Goal: Task Accomplishment & Management: Manage account settings

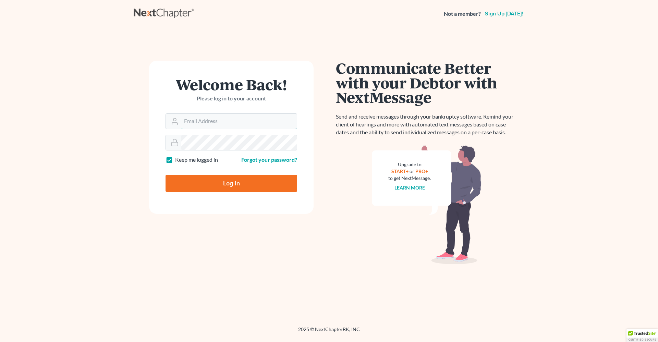
type input "[PERSON_NAME][EMAIL_ADDRESS][DOMAIN_NAME]"
click at [186, 185] on input "Log In" at bounding box center [231, 183] width 132 height 17
type input "Thinking..."
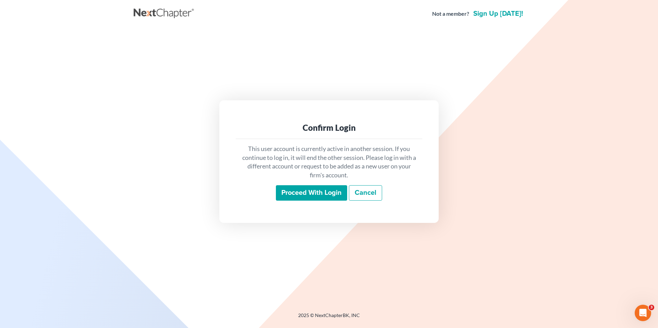
drag, startPoint x: 287, startPoint y: 193, endPoint x: 254, endPoint y: 192, distance: 33.6
click at [284, 194] on input "Proceed with login" at bounding box center [311, 193] width 71 height 16
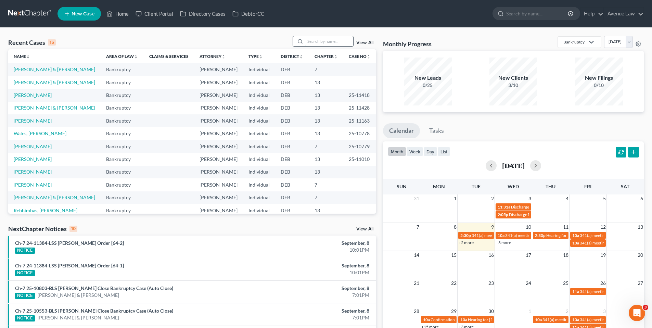
click at [324, 41] on input "search" at bounding box center [330, 41] width 48 height 10
type input "bare"
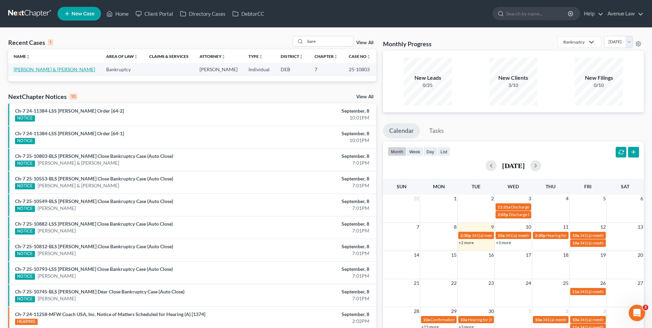
click at [33, 69] on link "[PERSON_NAME] & [PERSON_NAME]" at bounding box center [55, 69] width 82 height 6
select select "0"
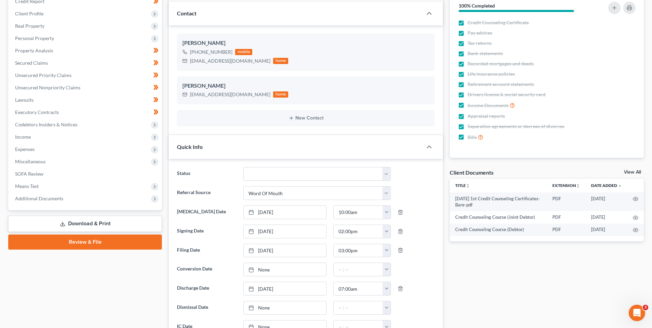
scroll to position [103, 0]
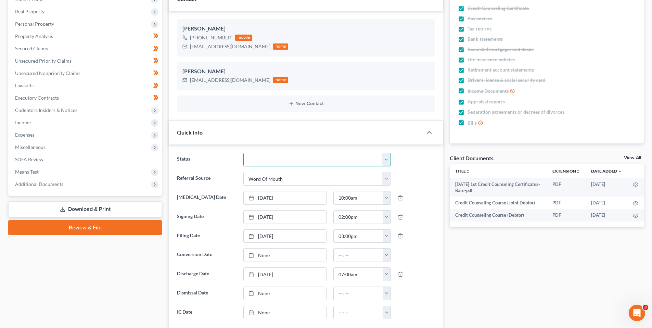
click at [387, 160] on select "01 Data Entry 02 Ready for Review and File 03 Filed 04 341 Scheduled 05 341 Con…" at bounding box center [318, 160] width 148 height 14
select select "8"
click at [244, 153] on select "01 Data Entry 02 Ready for Review and File 03 Filed 04 341 Scheduled 05 341 Con…" at bounding box center [318, 160] width 148 height 14
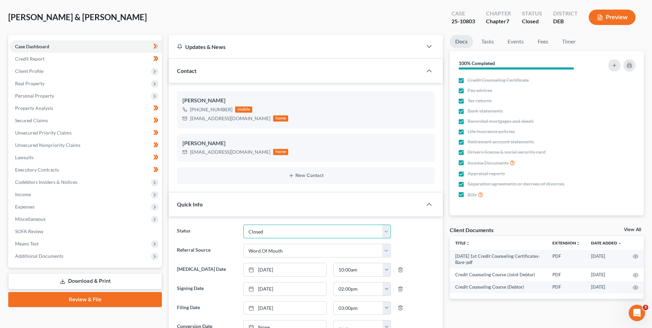
scroll to position [0, 0]
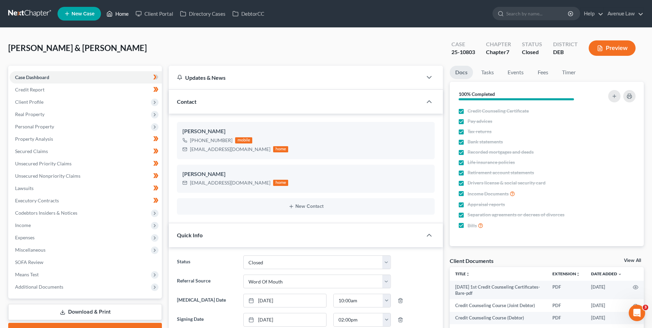
click at [118, 13] on link "Home" at bounding box center [117, 14] width 29 height 12
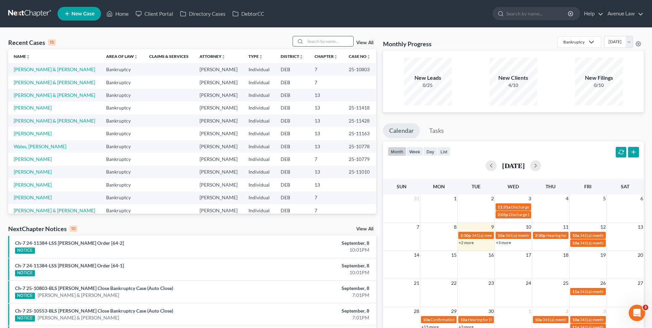
click at [323, 41] on input "search" at bounding box center [330, 41] width 48 height 10
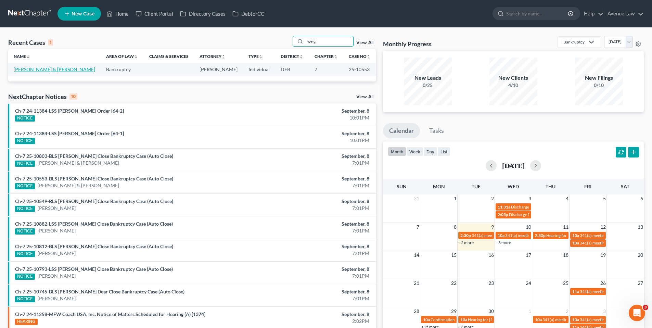
type input "weig"
click at [45, 68] on link "[PERSON_NAME] & [PERSON_NAME]" at bounding box center [55, 69] width 82 height 6
select select "0"
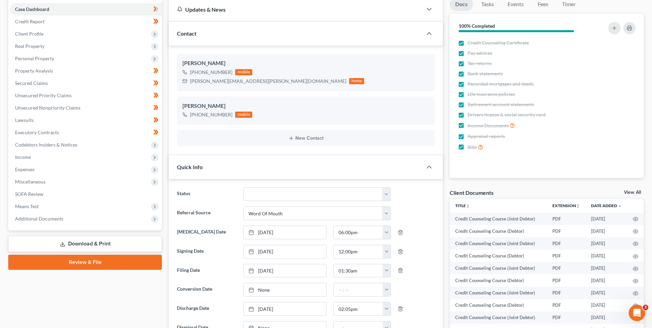
scroll to position [69, 0]
click at [384, 194] on select "01 Data Entry 02 Ready for Review and File 03 Filed 04 341 Scheduled 05 341 Con…" at bounding box center [318, 194] width 148 height 14
select select "8"
click at [244, 187] on select "01 Data Entry 02 Ready for Review and File 03 Filed 04 341 Scheduled 05 341 Con…" at bounding box center [318, 194] width 148 height 14
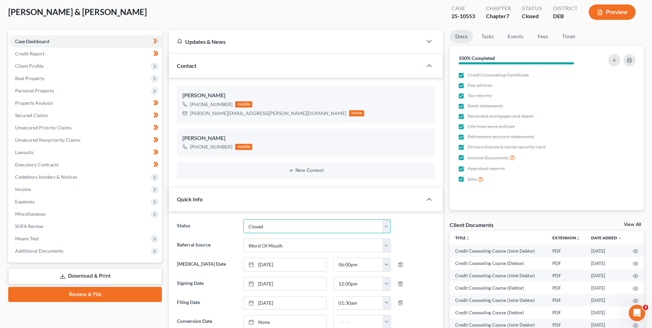
scroll to position [0, 0]
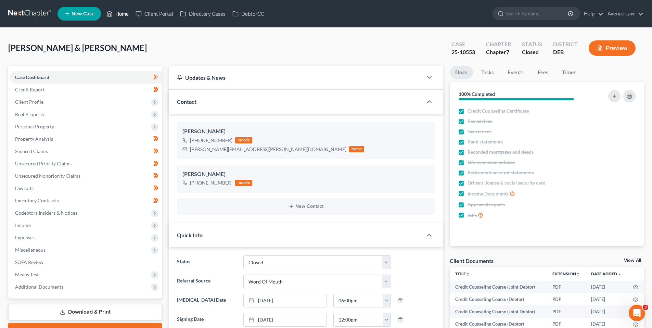
click at [117, 11] on link "Home" at bounding box center [117, 14] width 29 height 12
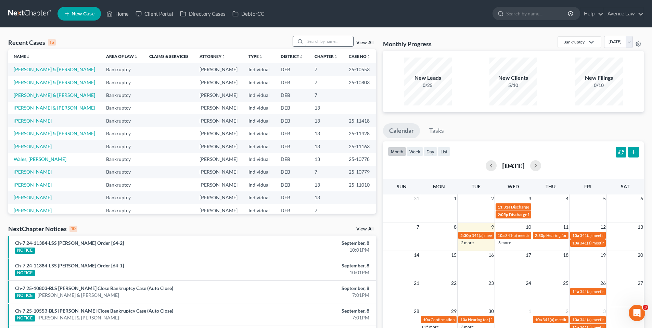
click at [323, 42] on input "search" at bounding box center [330, 41] width 48 height 10
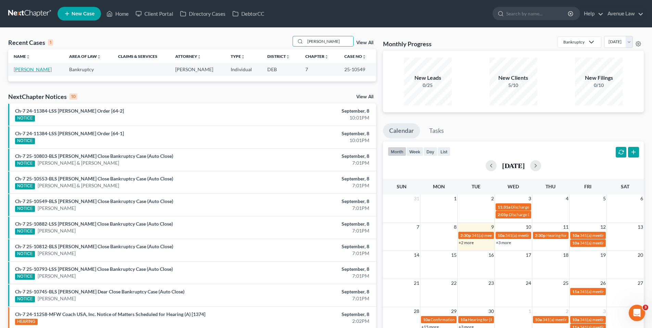
type input "[PERSON_NAME]"
click at [21, 68] on link "[PERSON_NAME]" at bounding box center [33, 69] width 38 height 6
select select "0"
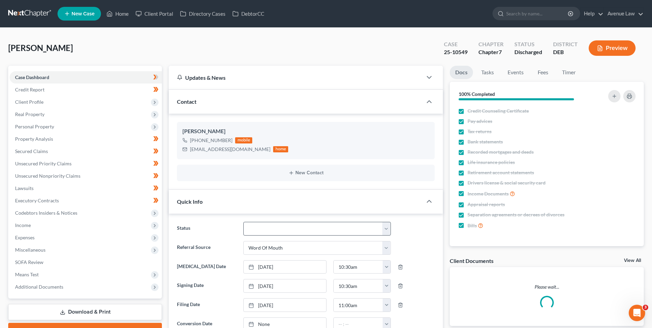
scroll to position [12, 0]
click at [388, 229] on select "01 Data Entry 02 Ready for Review and File 03 Filed 04 341 Scheduled 05 341 Con…" at bounding box center [318, 229] width 148 height 14
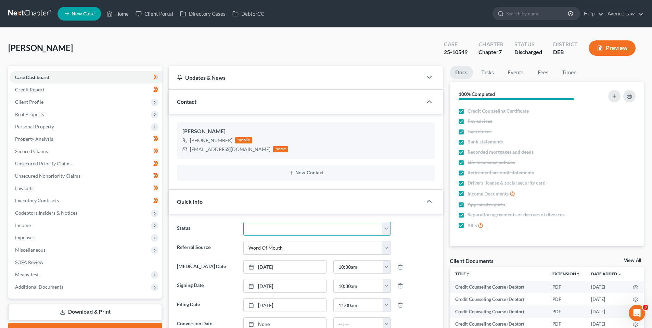
select select "8"
click at [244, 222] on select "01 Data Entry 02 Ready for Review and File 03 Filed 04 341 Scheduled 05 341 Con…" at bounding box center [318, 229] width 148 height 14
click at [120, 10] on link "Home" at bounding box center [117, 14] width 29 height 12
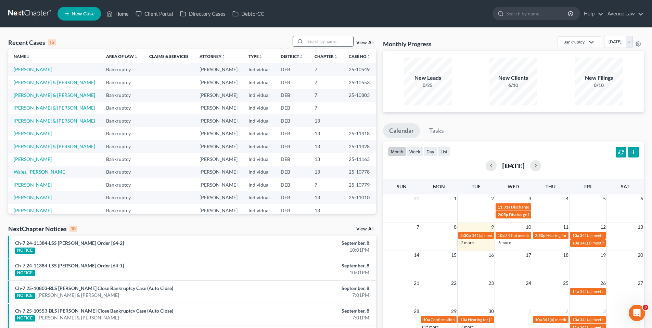
click at [313, 42] on input "search" at bounding box center [330, 41] width 48 height 10
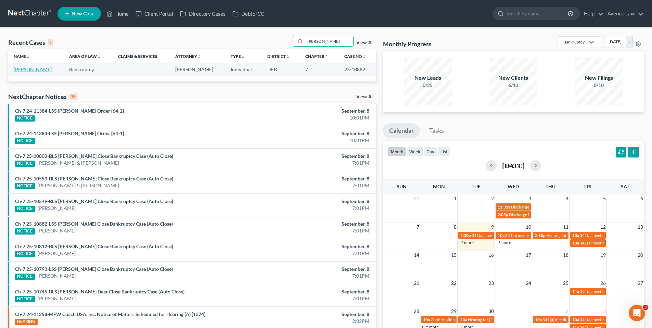
type input "[PERSON_NAME]"
click at [37, 69] on link "[PERSON_NAME]" at bounding box center [33, 69] width 38 height 6
select select "0"
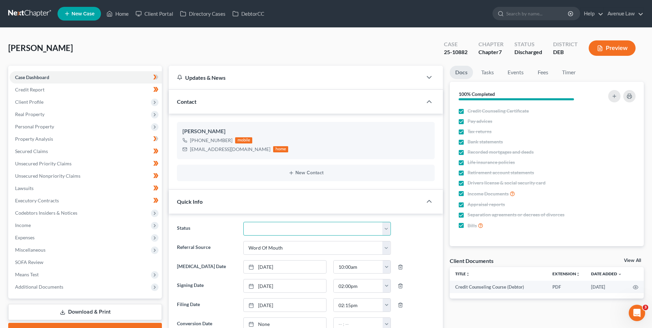
click at [386, 229] on select "01 Data Entry 02 Ready for Review and File 03 Filed 04 341 Scheduled 05 341 Con…" at bounding box center [318, 229] width 148 height 14
select select "8"
click at [244, 222] on select "01 Data Entry 02 Ready for Review and File 03 Filed 04 341 Scheduled 05 341 Con…" at bounding box center [318, 229] width 148 height 14
click at [121, 15] on link "Home" at bounding box center [117, 14] width 29 height 12
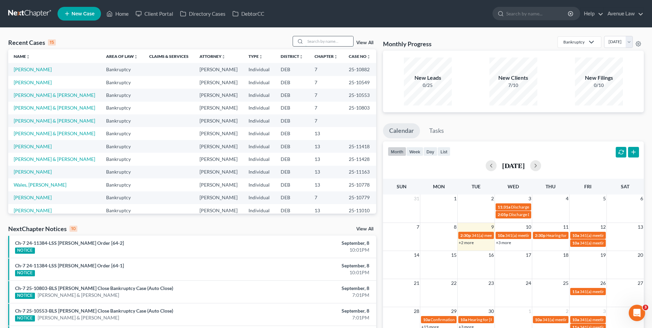
click at [315, 41] on input "search" at bounding box center [330, 41] width 48 height 10
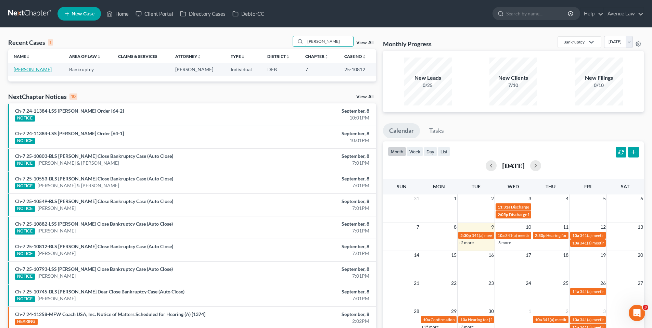
type input "[PERSON_NAME]"
click at [31, 69] on link "[PERSON_NAME]" at bounding box center [33, 69] width 38 height 6
select select "0"
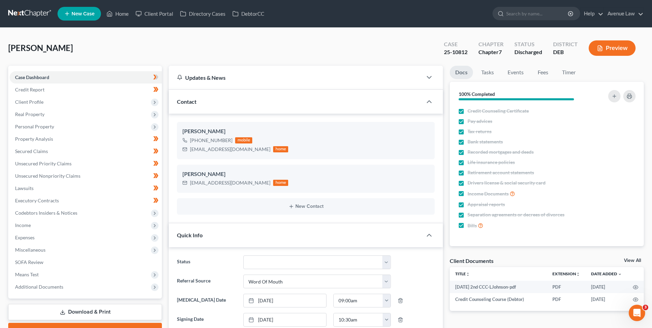
scroll to position [94, 0]
click at [388, 262] on select "01 Data Entry 02 Ready for Review and File 03 Filed 04 341 Scheduled 05 341 Con…" at bounding box center [318, 263] width 148 height 14
select select "8"
click at [244, 256] on select "01 Data Entry 02 Ready for Review and File 03 Filed 04 341 Scheduled 05 341 Con…" at bounding box center [318, 263] width 148 height 14
click at [123, 11] on link "Home" at bounding box center [117, 14] width 29 height 12
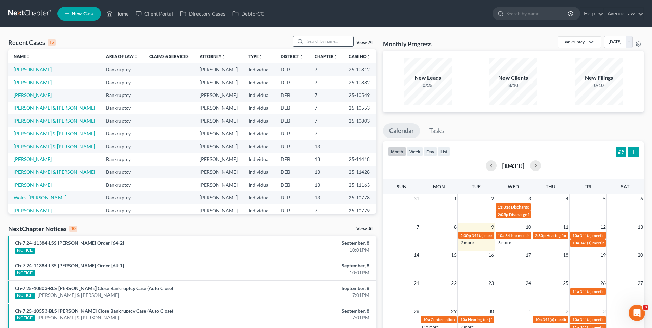
click at [313, 41] on input "search" at bounding box center [330, 41] width 48 height 10
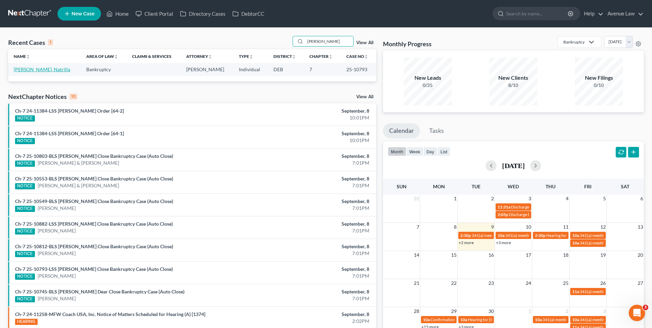
type input "[PERSON_NAME]"
click at [27, 69] on link "[PERSON_NAME], Natrilla" at bounding box center [42, 69] width 57 height 6
select select "0"
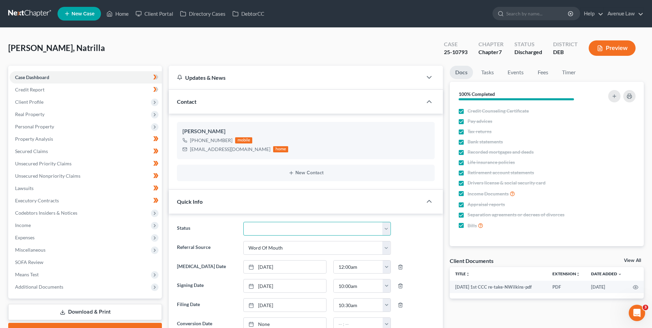
click at [386, 228] on select "01 Data Entry 02 Ready for Review and File 03 Filed 04 341 Scheduled 05 341 Con…" at bounding box center [318, 229] width 148 height 14
select select "8"
click at [244, 222] on select "01 Data Entry 02 Ready for Review and File 03 Filed 04 341 Scheduled 05 341 Con…" at bounding box center [318, 229] width 148 height 14
click at [119, 14] on link "Home" at bounding box center [117, 14] width 29 height 12
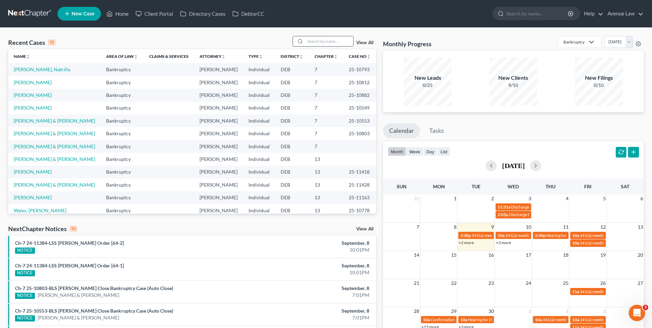
click at [322, 40] on input "search" at bounding box center [330, 41] width 48 height 10
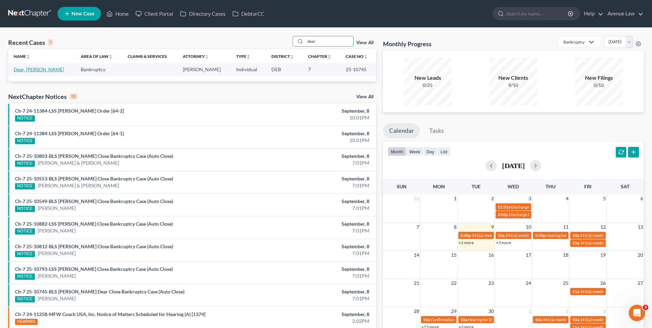
type input "dear"
click at [25, 68] on link "Dear, [PERSON_NAME]" at bounding box center [39, 69] width 50 height 6
select select "0"
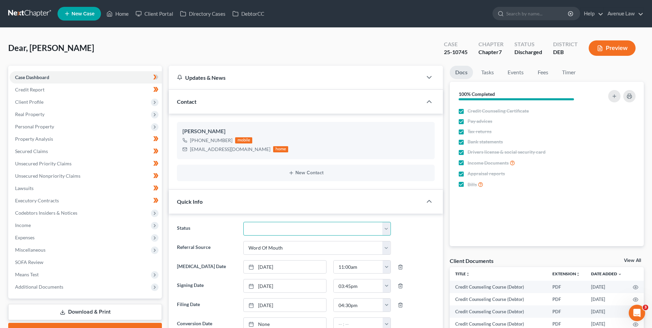
click at [388, 227] on select "01 Data Entry 02 Ready for Review and File 03 Filed 04 341 Scheduled 05 341 Con…" at bounding box center [318, 229] width 148 height 14
select select "8"
click at [244, 222] on select "01 Data Entry 02 Ready for Review and File 03 Filed 04 341 Scheduled 05 341 Con…" at bounding box center [318, 229] width 148 height 14
click at [117, 13] on link "Home" at bounding box center [117, 14] width 29 height 12
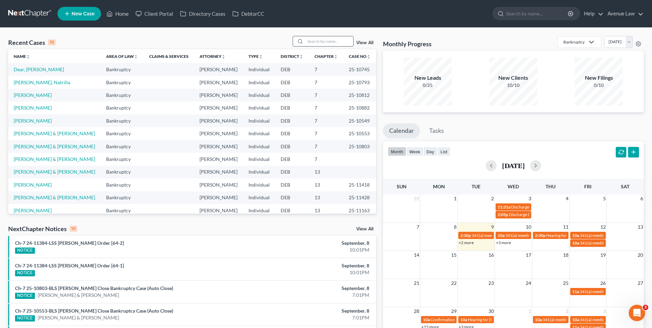
click at [325, 41] on input "search" at bounding box center [330, 41] width 48 height 10
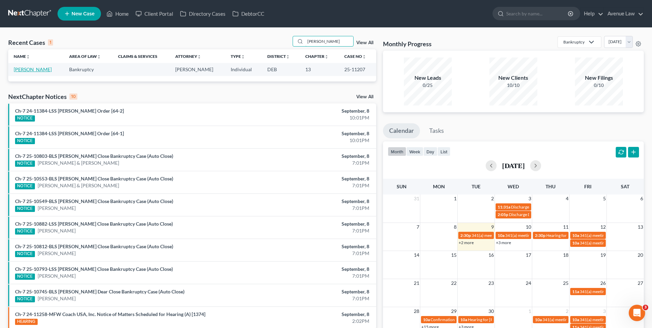
type input "[PERSON_NAME]"
click at [31, 70] on link "[PERSON_NAME]" at bounding box center [33, 69] width 38 height 6
select select "0"
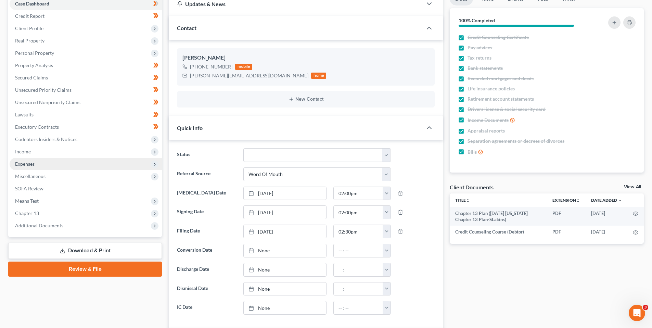
scroll to position [69, 0]
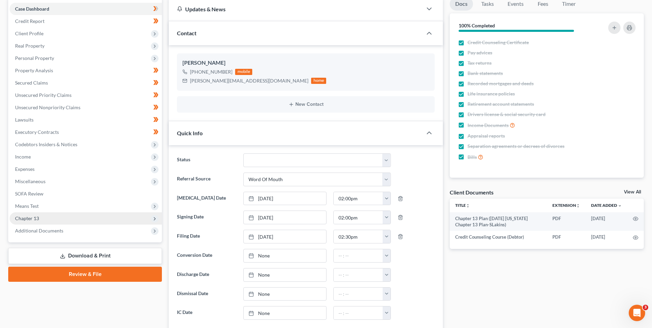
click at [36, 216] on span "Chapter 13" at bounding box center [27, 218] width 24 height 6
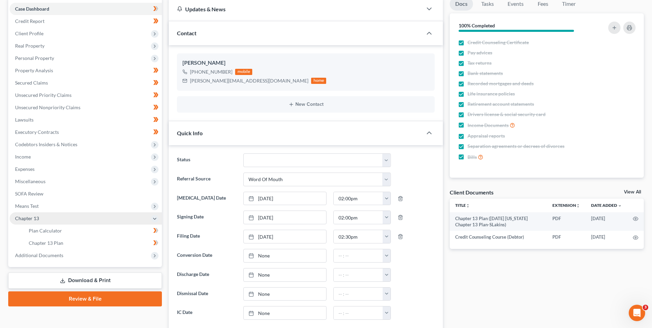
click at [23, 220] on span "Chapter 13" at bounding box center [27, 218] width 24 height 6
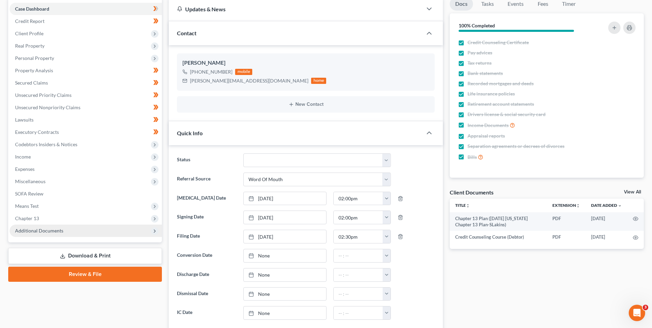
click at [32, 231] on span "Additional Documents" at bounding box center [39, 231] width 48 height 6
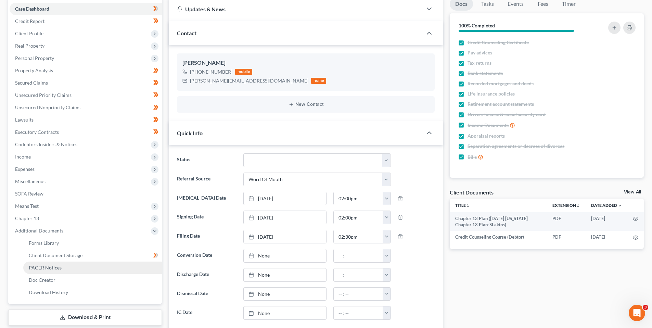
click at [50, 267] on span "PACER Notices" at bounding box center [45, 268] width 33 height 6
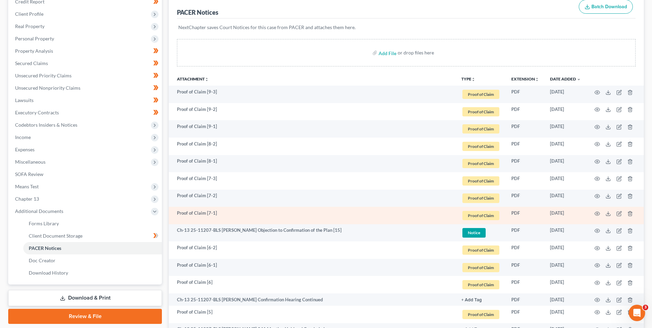
scroll to position [103, 0]
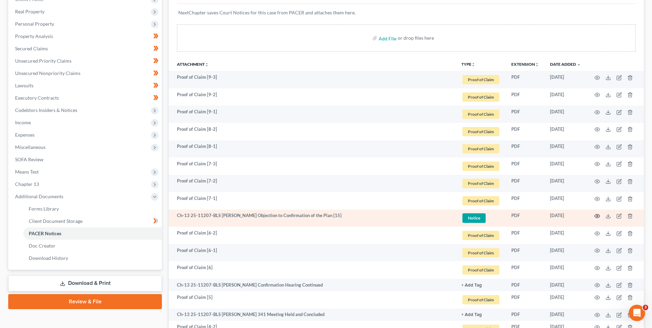
click at [597, 215] on icon "button" at bounding box center [597, 215] width 5 height 5
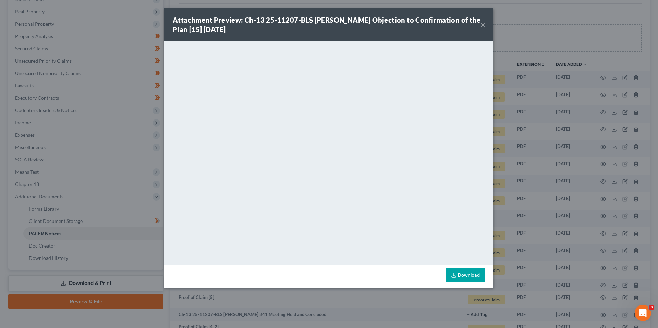
click at [484, 25] on button "×" at bounding box center [482, 25] width 5 height 8
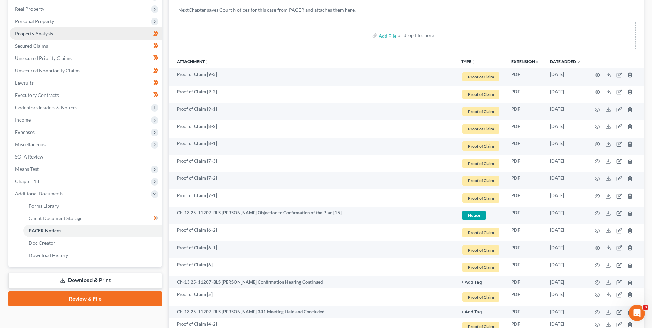
scroll to position [34, 0]
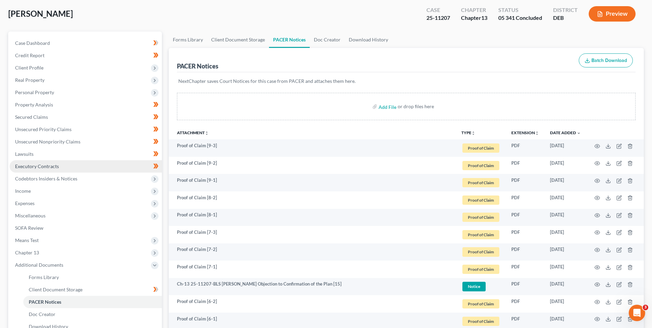
drag, startPoint x: 37, startPoint y: 165, endPoint x: 75, endPoint y: 166, distance: 38.4
click at [37, 165] on span "Executory Contracts" at bounding box center [37, 166] width 44 height 6
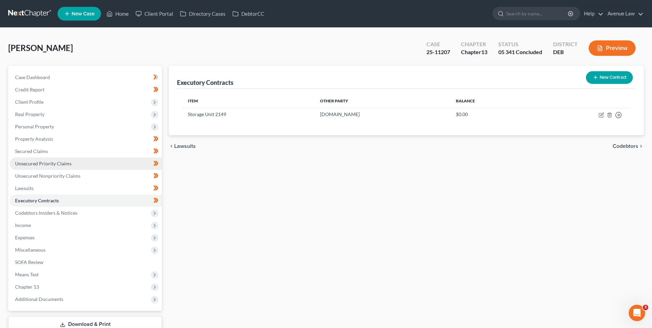
click at [47, 163] on span "Unsecured Priority Claims" at bounding box center [43, 164] width 57 height 6
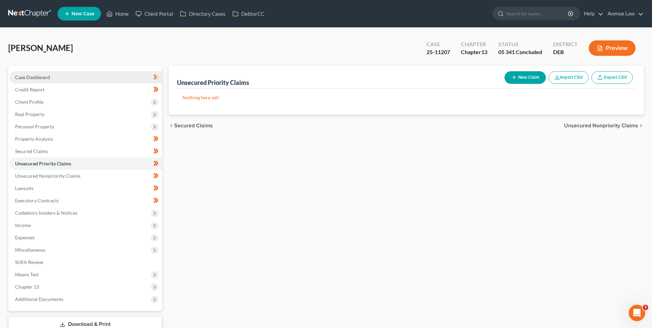
click at [32, 79] on span "Case Dashboard" at bounding box center [32, 77] width 35 height 6
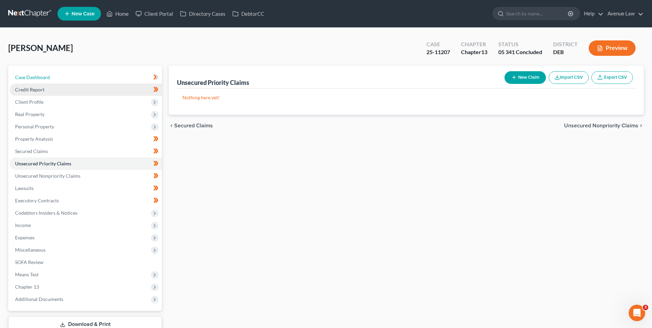
select select "0"
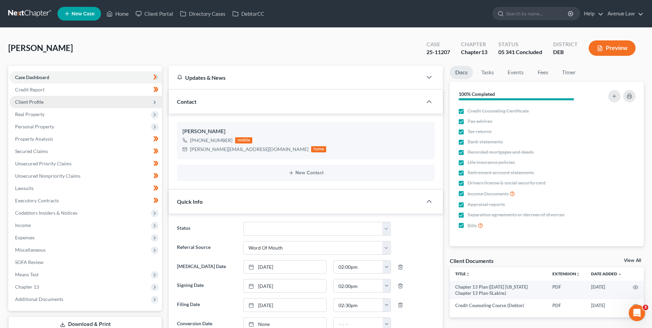
drag, startPoint x: 28, startPoint y: 76, endPoint x: 58, endPoint y: 105, distance: 41.7
click at [28, 76] on span "Case Dashboard" at bounding box center [32, 77] width 34 height 6
click at [122, 11] on link "Home" at bounding box center [117, 14] width 29 height 12
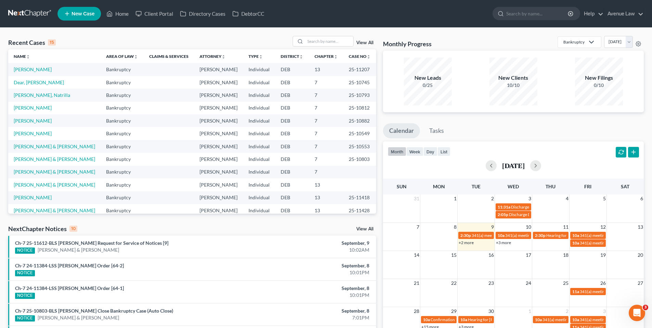
click at [366, 228] on link "View All" at bounding box center [365, 229] width 17 height 5
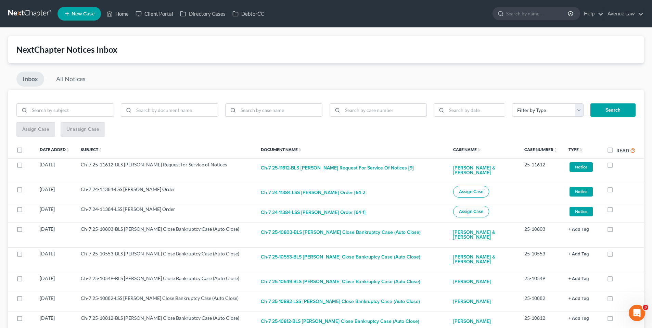
click at [617, 150] on label "Read" at bounding box center [626, 151] width 19 height 8
click at [620, 150] on input "Read" at bounding box center [622, 149] width 4 height 4
checkbox input "true"
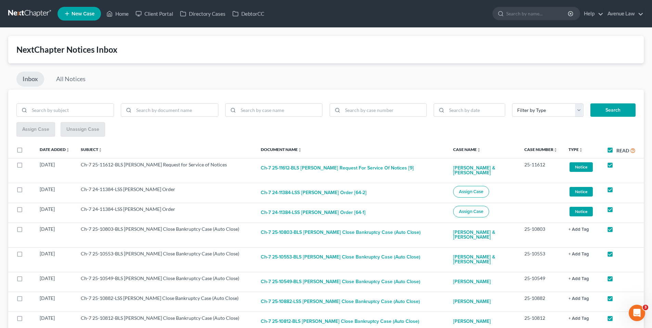
checkbox input "true"
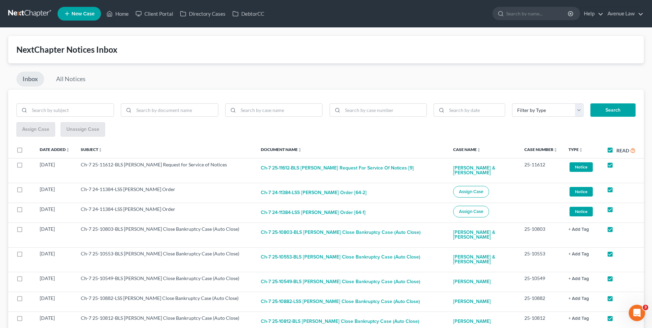
checkbox input "true"
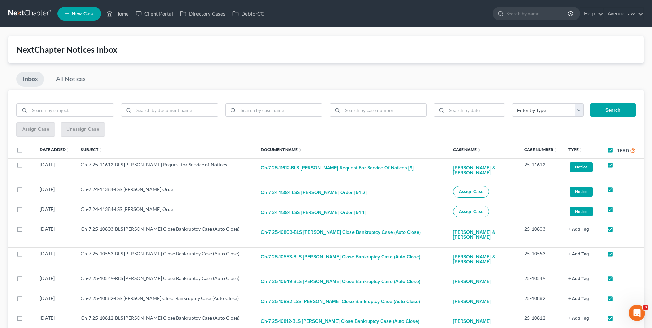
checkbox input "true"
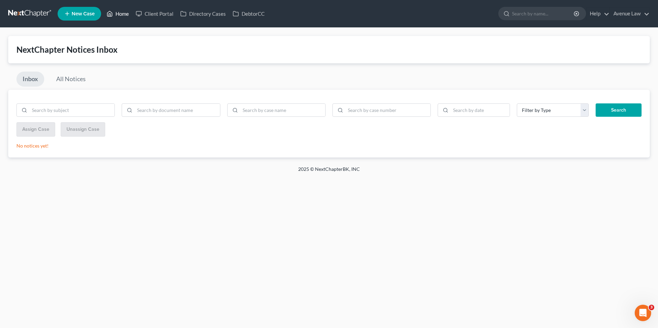
click at [116, 12] on link "Home" at bounding box center [117, 14] width 29 height 12
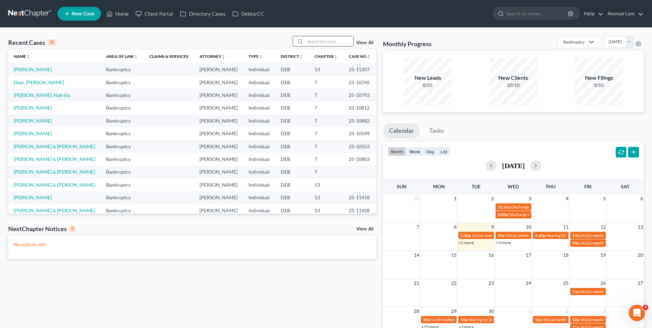
click at [312, 40] on input "search" at bounding box center [330, 41] width 48 height 10
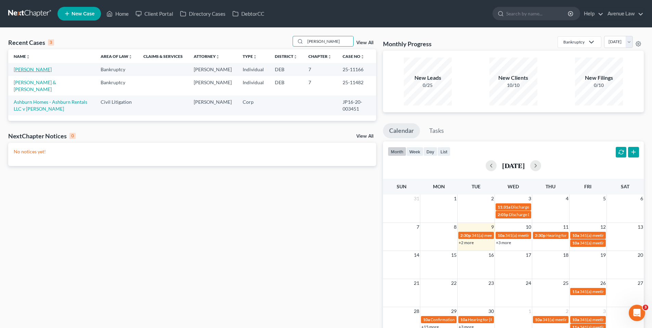
type input "[PERSON_NAME]"
click at [32, 68] on link "[PERSON_NAME]" at bounding box center [33, 69] width 38 height 6
select select "0"
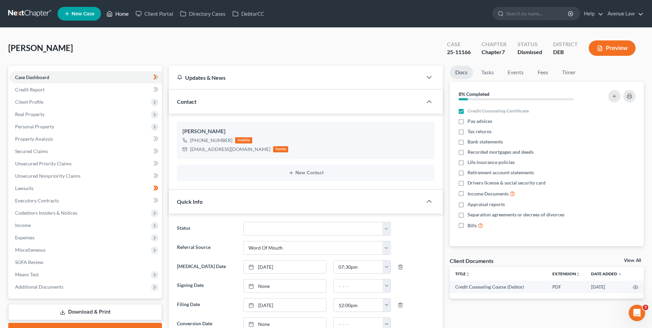
drag, startPoint x: 115, startPoint y: 12, endPoint x: 311, endPoint y: 52, distance: 199.9
click at [115, 12] on link "Home" at bounding box center [117, 14] width 29 height 12
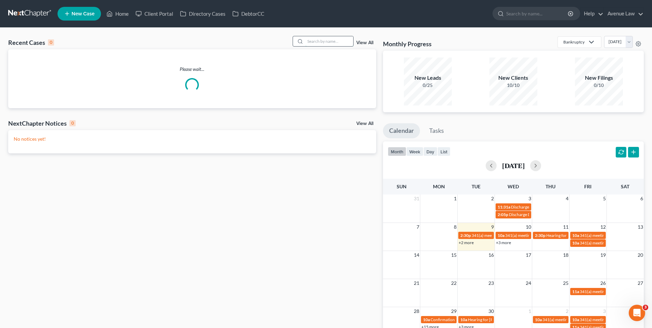
click at [331, 42] on input "search" at bounding box center [330, 41] width 48 height 10
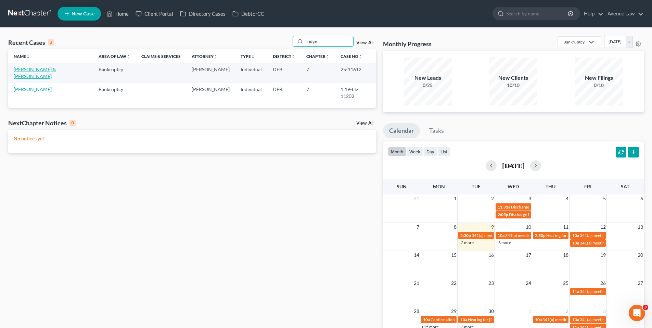
type input "ridge"
click at [45, 70] on link "[PERSON_NAME] & [PERSON_NAME]" at bounding box center [35, 72] width 42 height 13
select select "0"
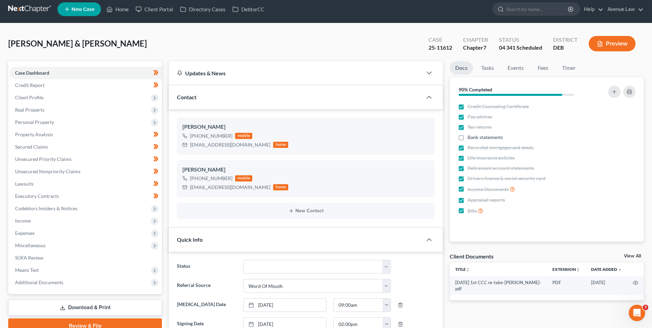
scroll to position [137, 0]
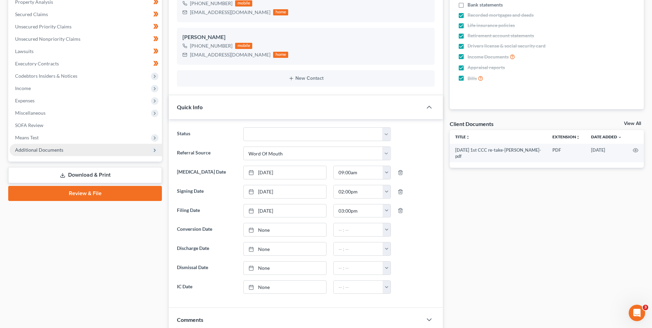
click at [34, 151] on span "Additional Documents" at bounding box center [39, 150] width 48 height 6
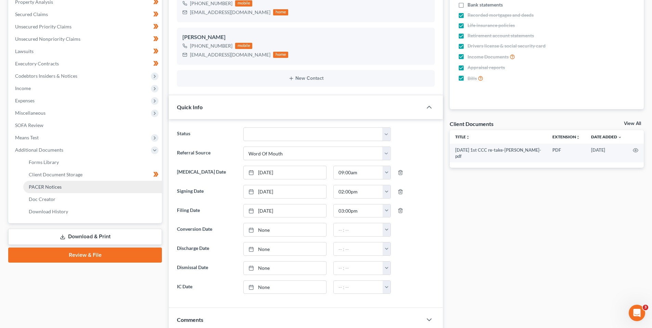
click at [40, 185] on span "PACER Notices" at bounding box center [45, 187] width 33 height 6
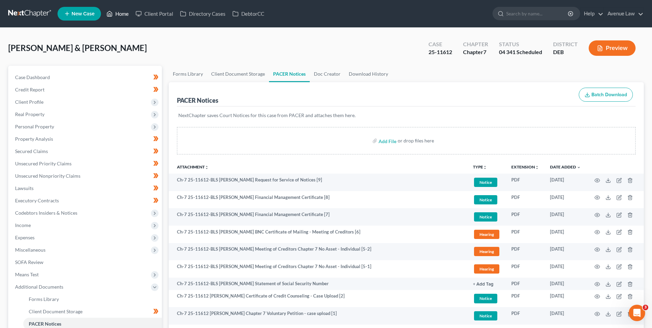
click at [120, 11] on link "Home" at bounding box center [117, 14] width 29 height 12
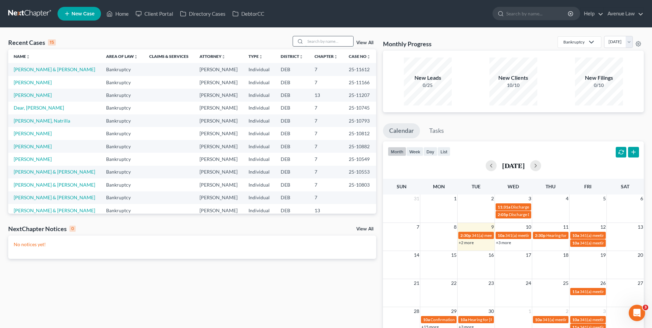
click at [336, 40] on input "search" at bounding box center [330, 41] width 48 height 10
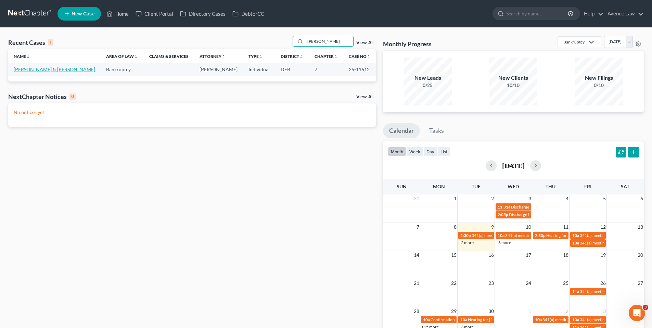
type input "[PERSON_NAME]"
click at [35, 68] on link "[PERSON_NAME] & [PERSON_NAME]" at bounding box center [55, 69] width 82 height 6
select select "0"
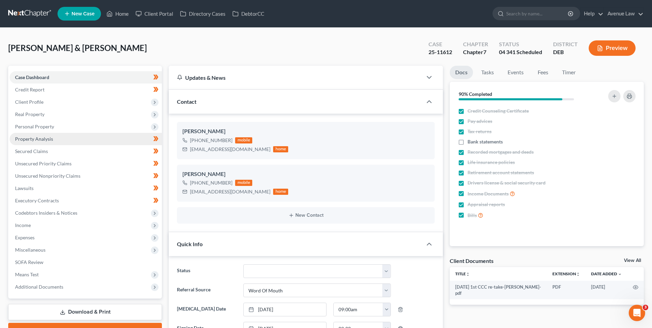
drag, startPoint x: 32, startPoint y: 125, endPoint x: 37, endPoint y: 139, distance: 14.7
click at [32, 125] on span "Personal Property" at bounding box center [34, 127] width 39 height 6
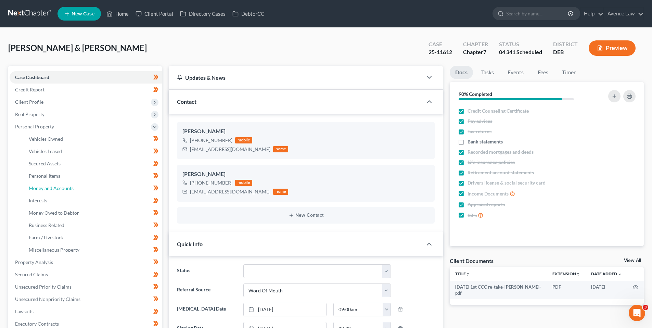
click at [50, 188] on span "Money and Accounts" at bounding box center [51, 188] width 45 height 6
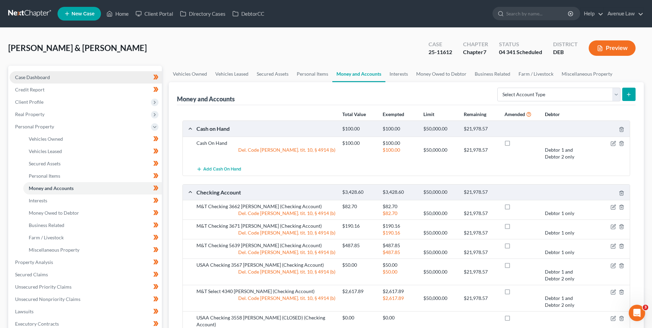
click at [34, 77] on span "Case Dashboard" at bounding box center [32, 77] width 35 height 6
select select "0"
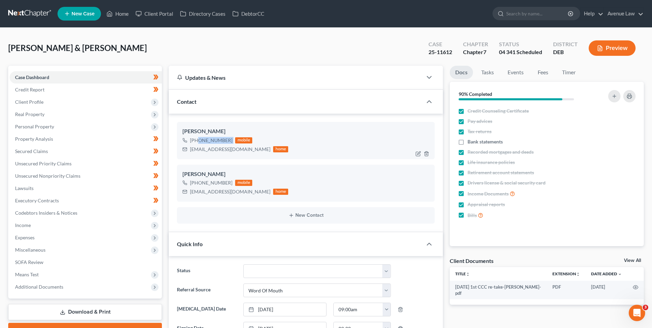
drag, startPoint x: 232, startPoint y: 139, endPoint x: 197, endPoint y: 143, distance: 35.1
click at [197, 143] on div "[PHONE_NUMBER] mobile" at bounding box center [236, 140] width 106 height 9
copy div "[PHONE_NUMBER]"
drag, startPoint x: 124, startPoint y: 15, endPoint x: 313, endPoint y: 60, distance: 194.1
click at [124, 15] on link "Home" at bounding box center [117, 14] width 29 height 12
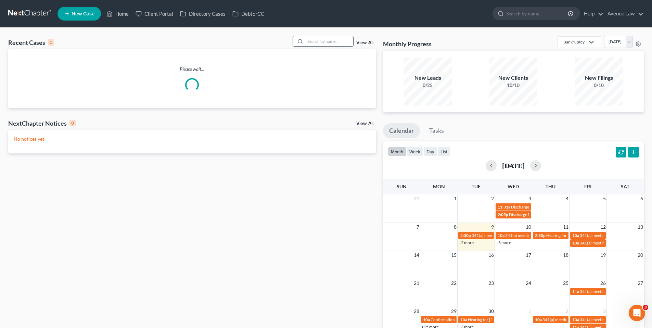
click at [343, 42] on input "search" at bounding box center [330, 41] width 48 height 10
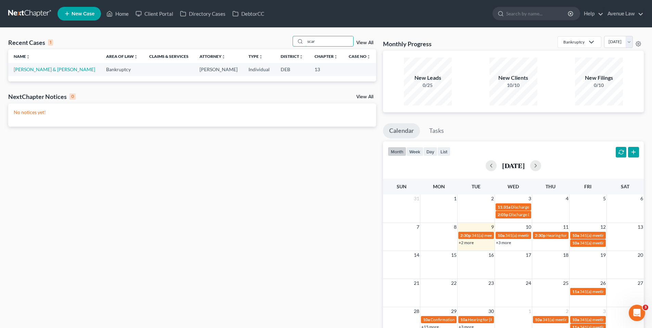
type input "scar"
click at [28, 69] on link "[PERSON_NAME] & [PERSON_NAME]" at bounding box center [55, 69] width 82 height 6
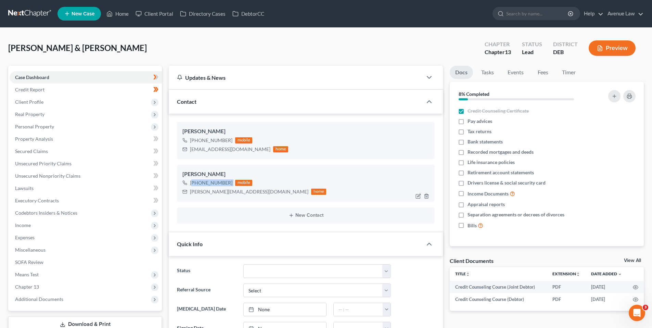
drag, startPoint x: 232, startPoint y: 181, endPoint x: 188, endPoint y: 188, distance: 44.0
click at [193, 186] on div "[PHONE_NUMBER] mobile" at bounding box center [255, 182] width 144 height 9
copy div "[PHONE_NUMBER]"
click at [37, 152] on span "Secured Claims" at bounding box center [31, 151] width 33 height 6
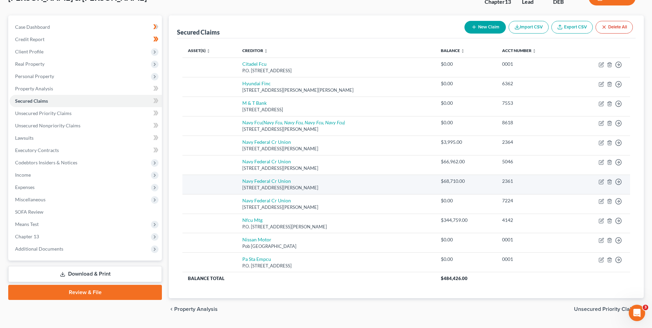
scroll to position [69, 0]
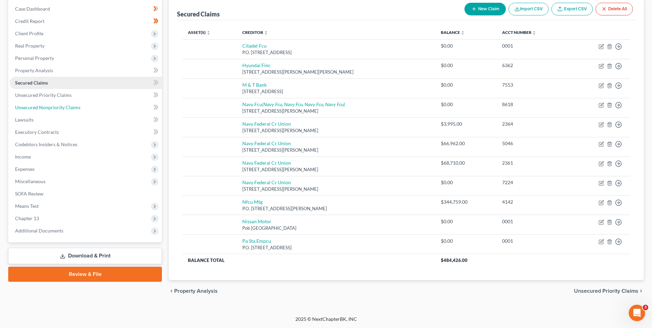
click at [38, 106] on span "Unsecured Nonpriority Claims" at bounding box center [47, 107] width 65 height 6
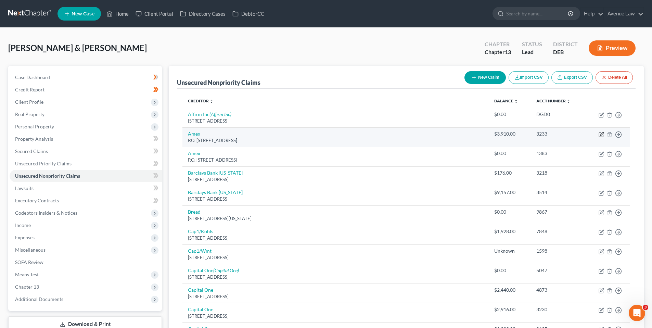
click at [601, 133] on icon "button" at bounding box center [601, 135] width 4 height 4
select select "9"
select select "2"
select select "1"
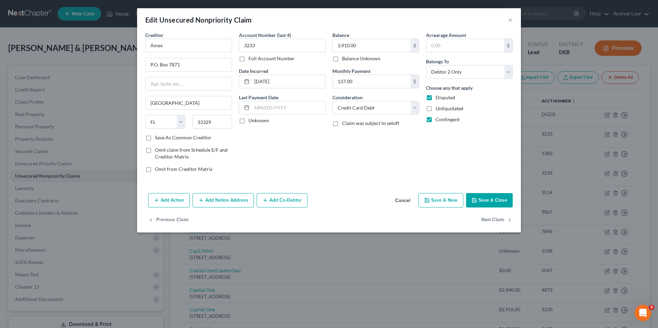
click at [248, 120] on label "Unknown" at bounding box center [258, 120] width 21 height 7
click at [251, 120] on input "Unknown" at bounding box center [253, 119] width 4 height 4
checkbox input "true"
click at [481, 199] on button "Save & Close" at bounding box center [489, 200] width 47 height 14
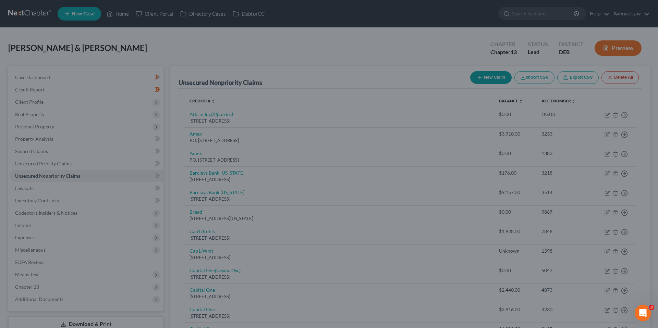
type input "0"
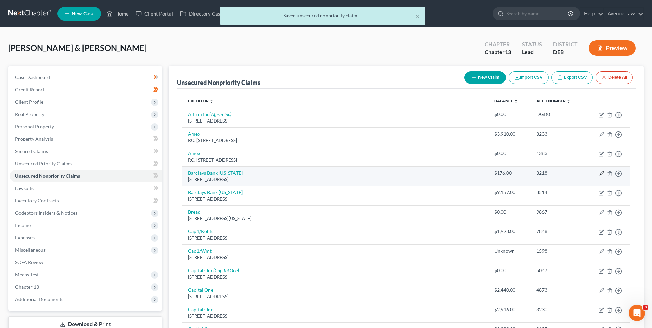
click at [602, 173] on icon "button" at bounding box center [601, 173] width 5 height 5
select select "7"
select select "2"
select select "1"
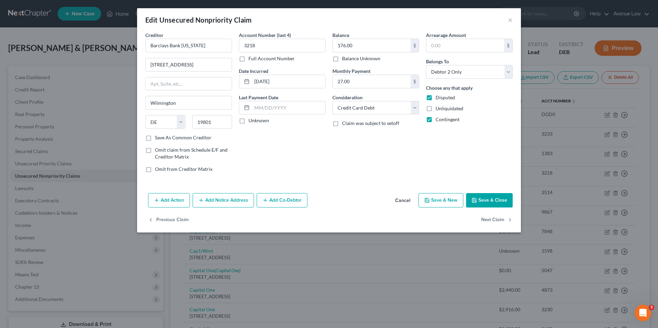
click at [248, 121] on label "Unknown" at bounding box center [258, 120] width 21 height 7
click at [251, 121] on input "Unknown" at bounding box center [253, 119] width 4 height 4
checkbox input "true"
click at [486, 199] on button "Save & Close" at bounding box center [489, 200] width 47 height 14
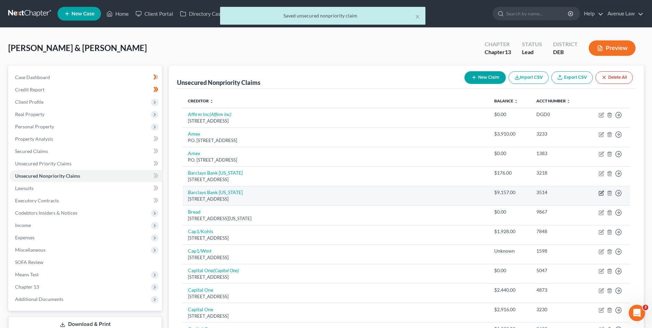
click at [602, 192] on icon "button" at bounding box center [601, 192] width 5 height 5
select select "7"
select select "0"
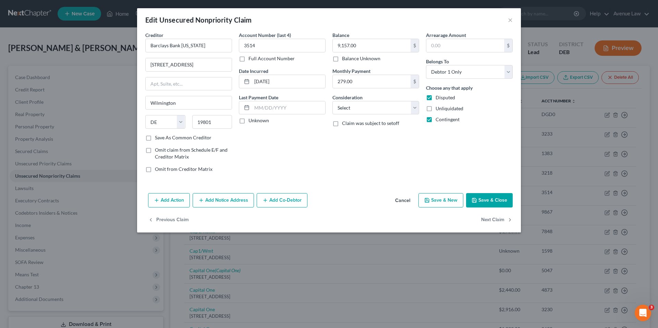
click at [248, 120] on label "Unknown" at bounding box center [258, 120] width 21 height 7
click at [251, 120] on input "Unknown" at bounding box center [253, 119] width 4 height 4
checkbox input "true"
click at [417, 109] on select "Select Cable / Satellite Services Collection Agency Credit Card Debt Debt Couns…" at bounding box center [375, 108] width 87 height 14
select select "2"
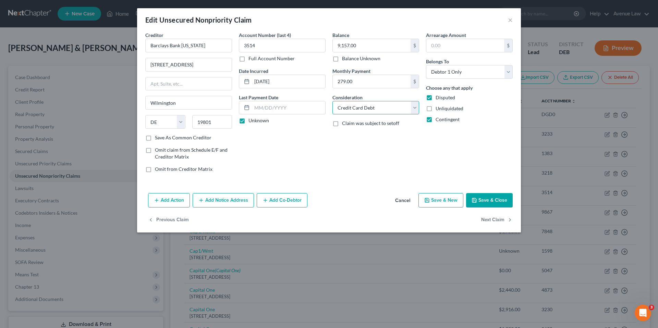
click at [332, 101] on select "Select Cable / Satellite Services Collection Agency Credit Card Debt Debt Couns…" at bounding box center [375, 108] width 87 height 14
click at [498, 202] on button "Save & Close" at bounding box center [489, 200] width 47 height 14
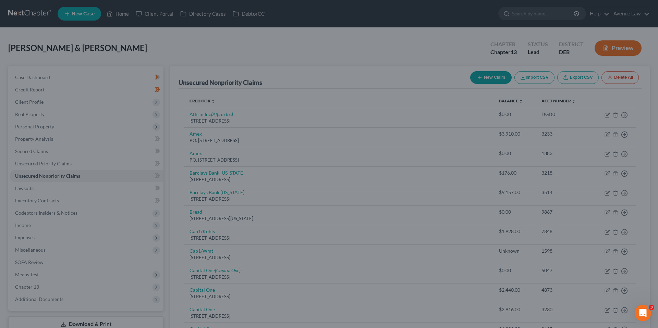
type input "0"
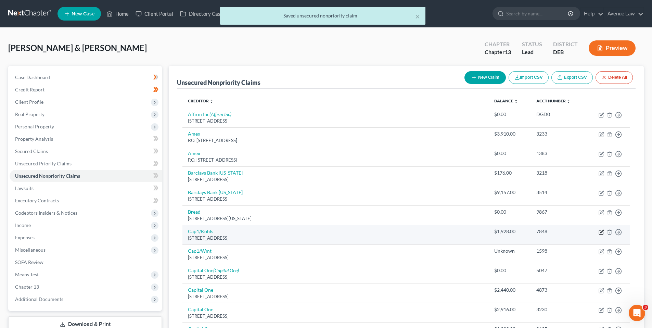
click at [601, 232] on icon "button" at bounding box center [601, 231] width 5 height 5
select select "46"
select select "2"
select select "0"
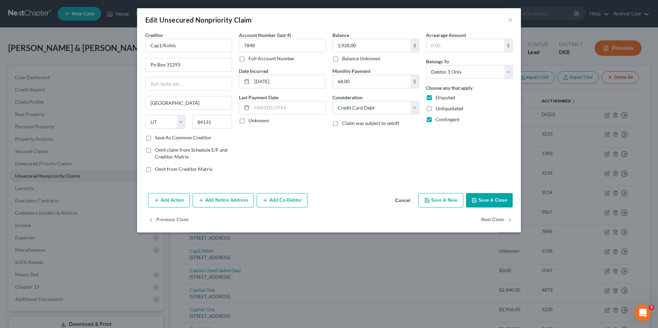
click at [248, 121] on label "Unknown" at bounding box center [258, 120] width 21 height 7
click at [251, 121] on input "Unknown" at bounding box center [253, 119] width 4 height 4
checkbox input "true"
click at [485, 199] on button "Save & Close" at bounding box center [489, 200] width 47 height 14
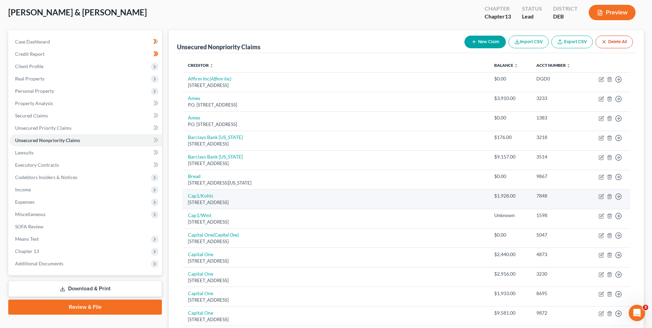
scroll to position [103, 0]
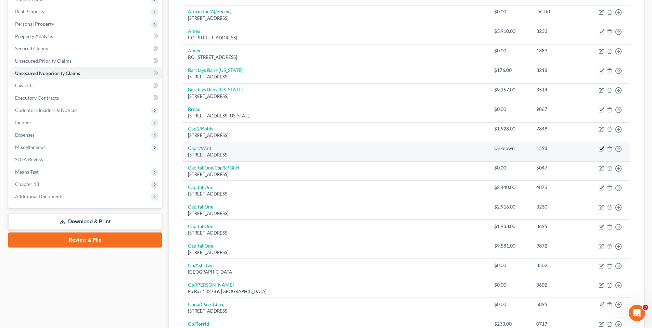
click at [600, 149] on icon "button" at bounding box center [601, 148] width 5 height 5
select select "46"
select select "2"
select select "1"
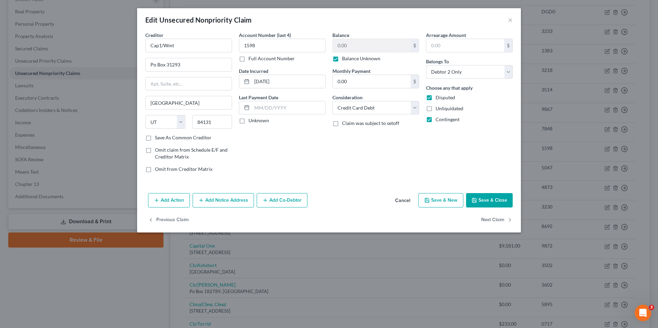
click at [342, 59] on label "Balance Unknown" at bounding box center [361, 58] width 38 height 7
click at [345, 59] on input "Balance Unknown" at bounding box center [347, 57] width 4 height 4
checkbox input "false"
click at [497, 200] on button "Save & Close" at bounding box center [489, 200] width 47 height 14
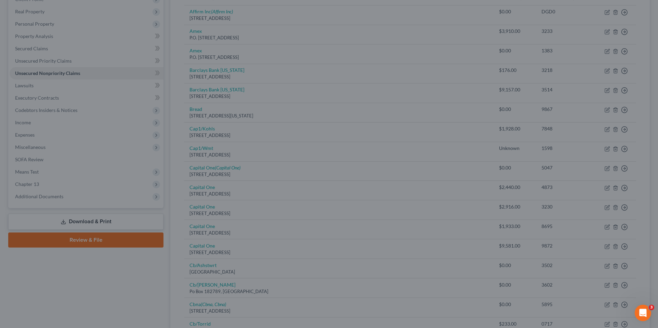
type input "0"
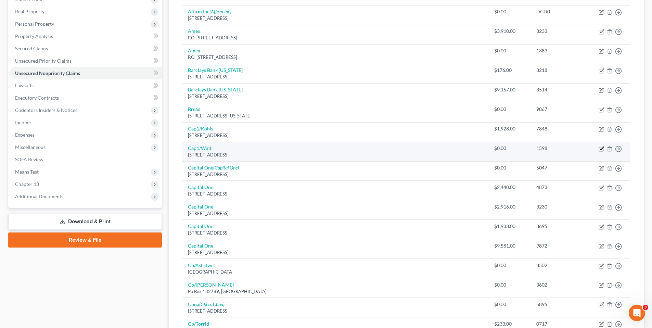
click at [602, 149] on icon "button" at bounding box center [602, 148] width 3 height 3
select select "46"
select select "2"
select select "1"
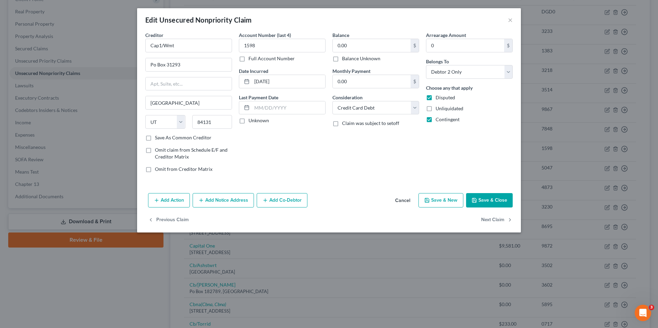
drag, startPoint x: 242, startPoint y: 120, endPoint x: 277, endPoint y: 89, distance: 46.6
click at [248, 120] on label "Unknown" at bounding box center [258, 120] width 21 height 7
click at [251, 120] on input "Unknown" at bounding box center [253, 119] width 4 height 4
checkbox input "true"
click at [478, 200] on button "Save & Close" at bounding box center [489, 200] width 47 height 14
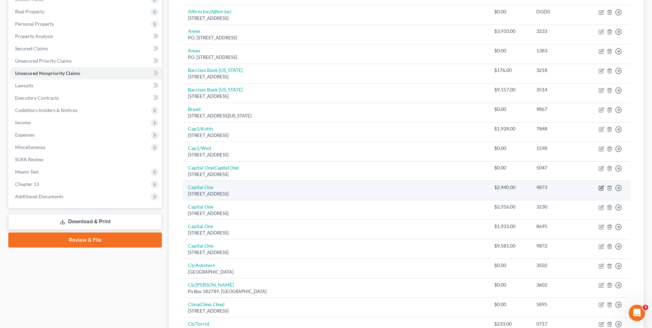
click at [602, 187] on icon "button" at bounding box center [602, 187] width 3 height 3
select select "48"
select select "2"
select select "0"
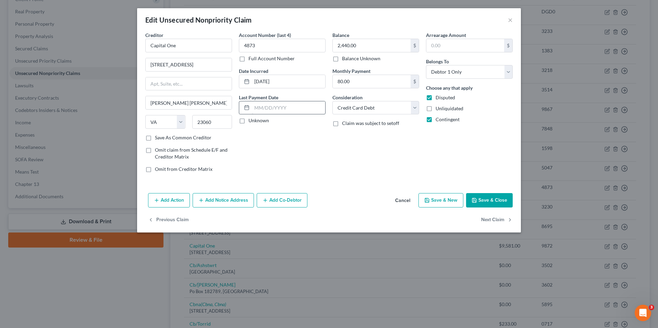
drag, startPoint x: 240, startPoint y: 121, endPoint x: 315, endPoint y: 104, distance: 76.4
click at [248, 121] on label "Unknown" at bounding box center [258, 120] width 21 height 7
click at [251, 121] on input "Unknown" at bounding box center [253, 119] width 4 height 4
checkbox input "true"
click at [486, 201] on button "Save & Close" at bounding box center [489, 200] width 47 height 14
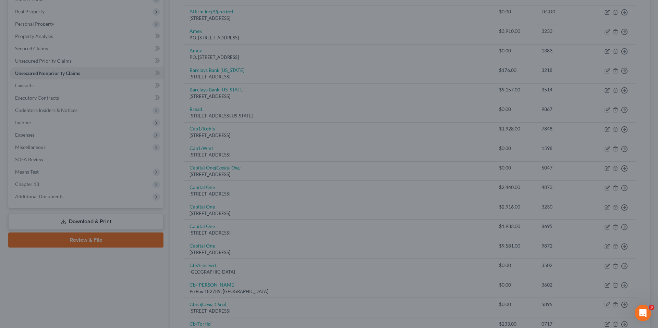
type input "0"
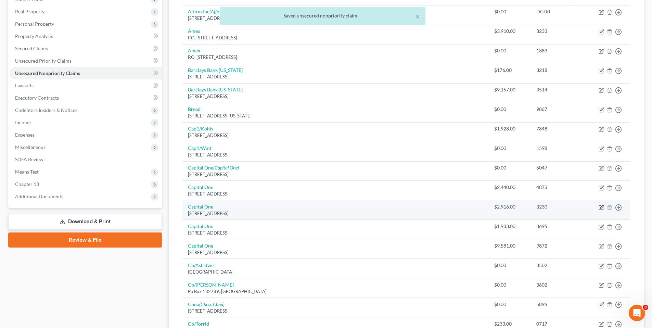
click at [600, 206] on icon "button" at bounding box center [601, 207] width 5 height 5
select select "48"
select select "2"
select select "1"
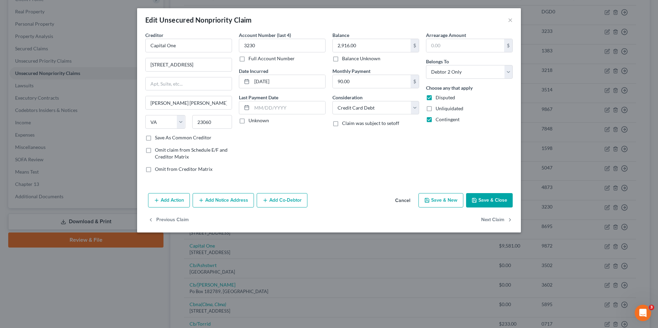
drag, startPoint x: 241, startPoint y: 119, endPoint x: 346, endPoint y: 119, distance: 105.2
click at [248, 120] on label "Unknown" at bounding box center [258, 120] width 21 height 7
click at [251, 120] on input "Unknown" at bounding box center [253, 119] width 4 height 4
checkbox input "true"
click at [485, 199] on button "Save & Close" at bounding box center [489, 200] width 47 height 14
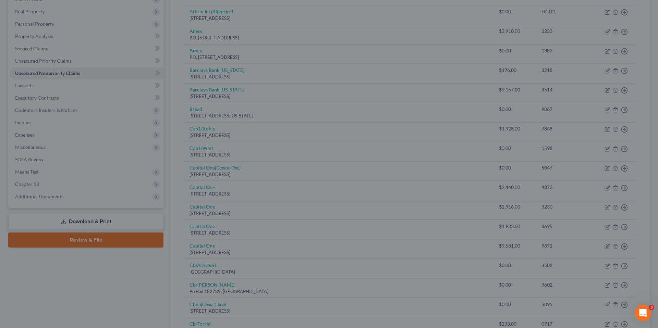
type input "0"
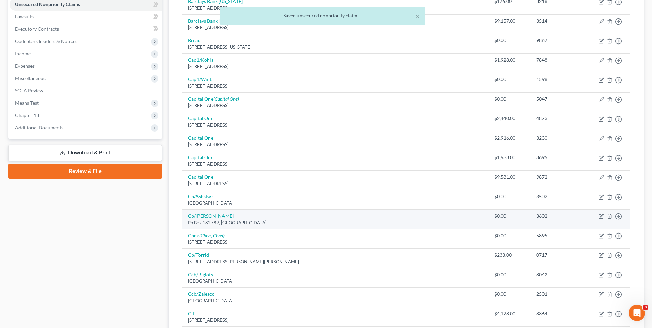
scroll to position [206, 0]
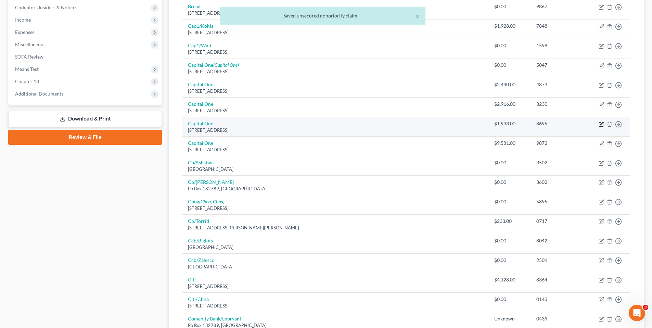
click at [603, 124] on icon "button" at bounding box center [602, 123] width 3 height 3
select select "48"
select select "2"
select select "0"
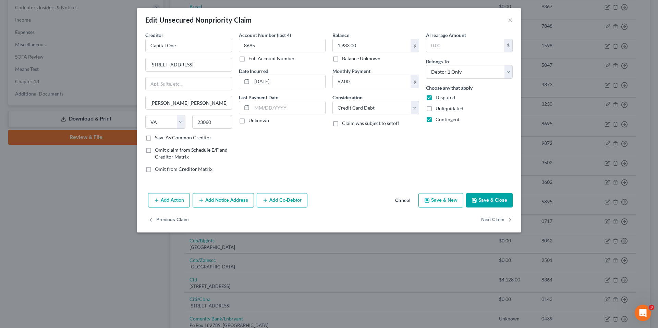
click at [248, 121] on label "Unknown" at bounding box center [258, 120] width 21 height 7
click at [251, 121] on input "Unknown" at bounding box center [253, 119] width 4 height 4
checkbox input "true"
drag, startPoint x: 495, startPoint y: 201, endPoint x: 455, endPoint y: 198, distance: 40.2
click at [495, 201] on button "Save & Close" at bounding box center [489, 200] width 47 height 14
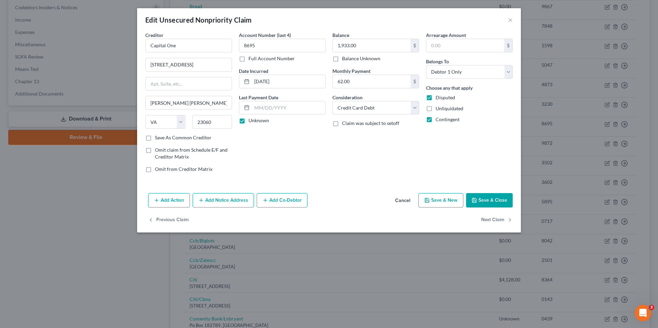
type input "0"
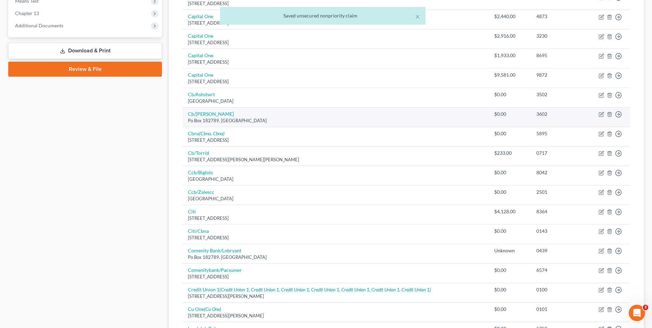
scroll to position [274, 0]
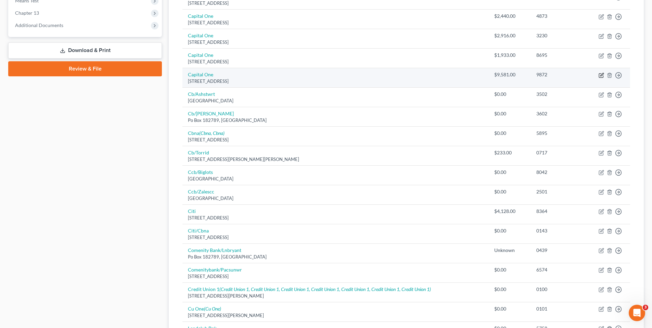
click at [602, 75] on icon "button" at bounding box center [601, 75] width 5 height 5
select select "48"
select select "2"
select select "0"
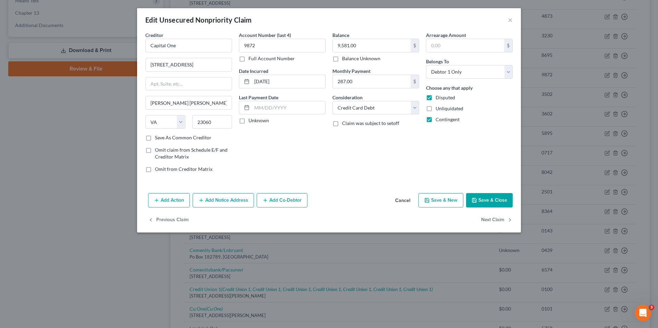
click at [248, 123] on label "Unknown" at bounding box center [258, 120] width 21 height 7
click at [251, 122] on input "Unknown" at bounding box center [253, 119] width 4 height 4
checkbox input "true"
click at [502, 200] on button "Save & Close" at bounding box center [489, 200] width 47 height 14
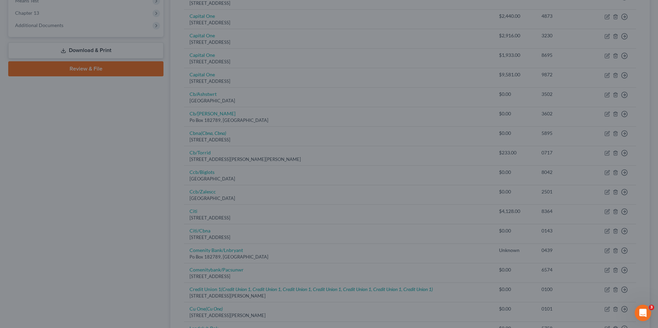
type input "0"
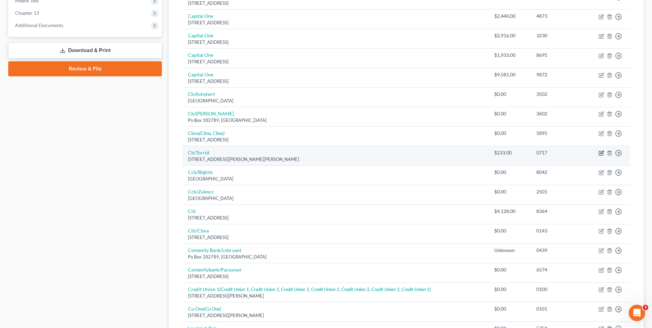
click at [602, 153] on icon "button" at bounding box center [602, 152] width 3 height 3
select select "36"
select select "2"
select select "1"
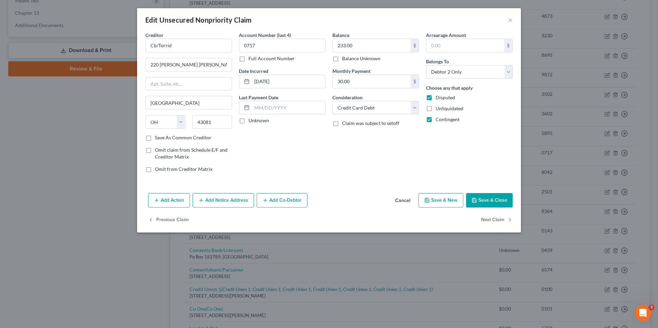
click at [248, 120] on label "Unknown" at bounding box center [258, 120] width 21 height 7
click at [251, 120] on input "Unknown" at bounding box center [253, 119] width 4 height 4
checkbox input "true"
click at [498, 200] on button "Save & Close" at bounding box center [489, 200] width 47 height 14
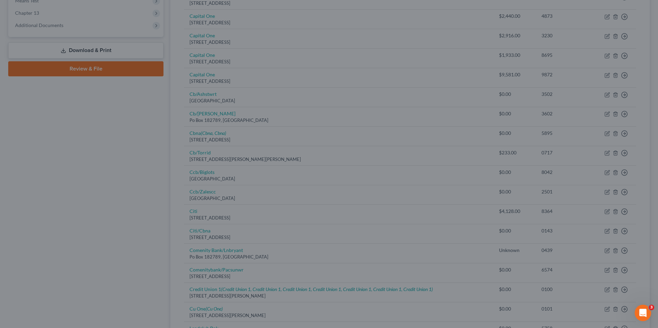
type input "0"
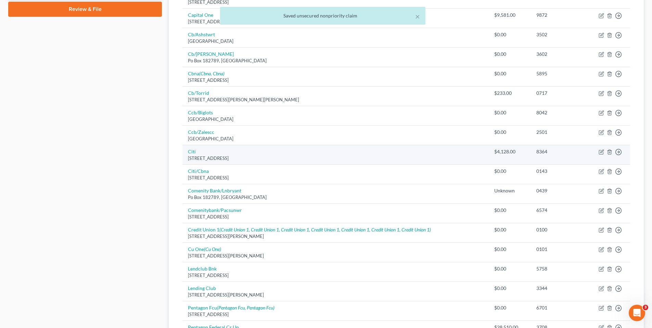
scroll to position [343, 0]
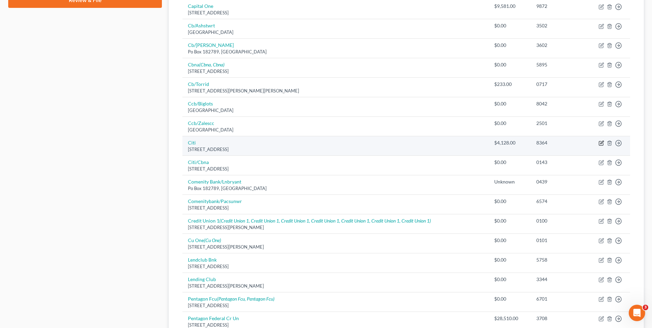
click at [602, 142] on icon "button" at bounding box center [602, 142] width 3 height 3
select select "43"
select select "2"
select select "1"
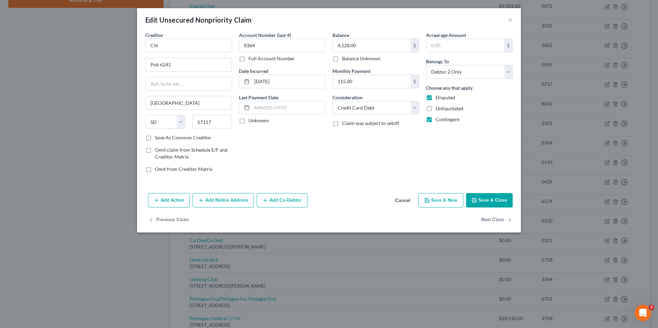
click at [248, 121] on label "Unknown" at bounding box center [258, 120] width 21 height 7
click at [251, 121] on input "Unknown" at bounding box center [253, 119] width 4 height 4
checkbox input "true"
click at [500, 199] on button "Save & Close" at bounding box center [489, 200] width 47 height 14
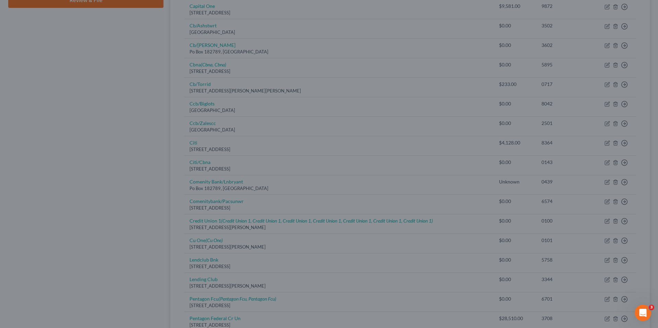
type input "0"
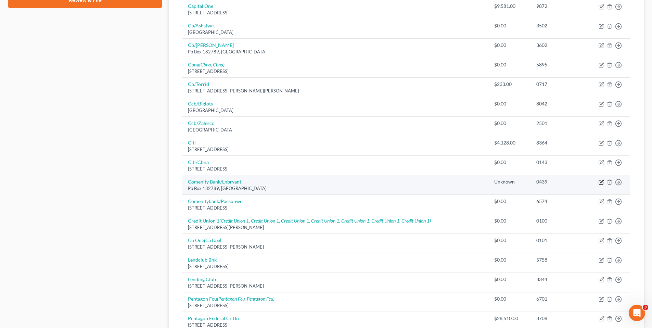
click at [604, 181] on icon "button" at bounding box center [601, 181] width 5 height 5
select select "36"
select select "2"
select select "1"
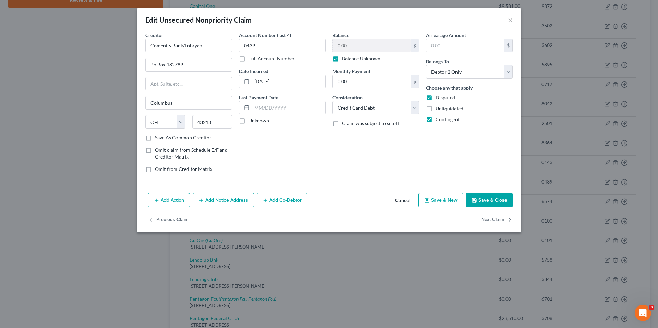
click at [248, 121] on label "Unknown" at bounding box center [258, 120] width 21 height 7
click at [251, 121] on input "Unknown" at bounding box center [253, 119] width 4 height 4
checkbox input "true"
click at [342, 58] on label "Balance Unknown" at bounding box center [361, 58] width 38 height 7
click at [345, 58] on input "Balance Unknown" at bounding box center [347, 57] width 4 height 4
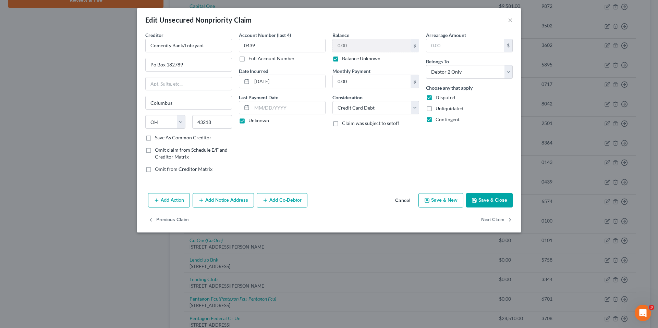
checkbox input "false"
click at [488, 201] on button "Save & Close" at bounding box center [489, 200] width 47 height 14
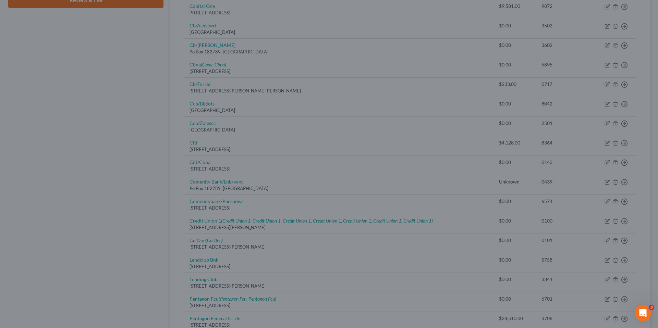
type input "0"
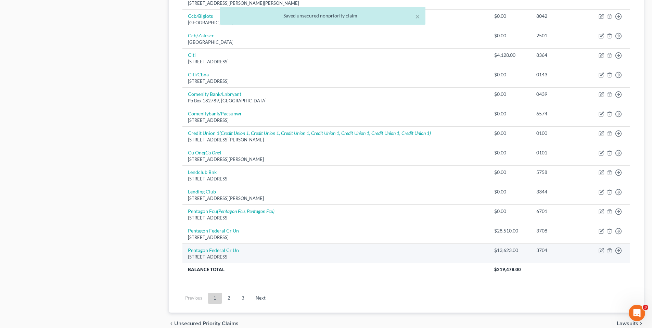
scroll to position [445, 0]
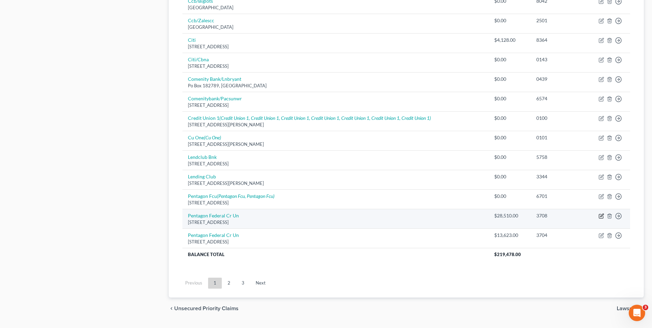
click at [600, 214] on icon "button" at bounding box center [601, 215] width 5 height 5
select select "48"
select select "0"
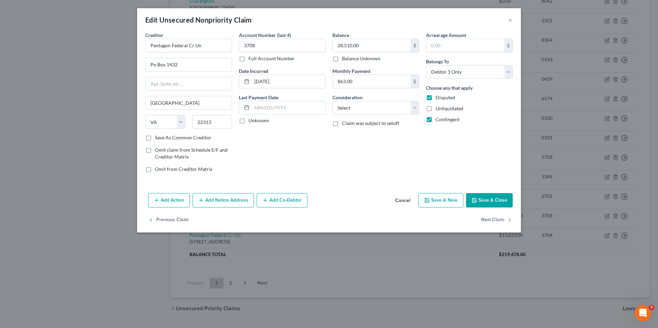
click at [248, 120] on label "Unknown" at bounding box center [258, 120] width 21 height 7
click at [251, 120] on input "Unknown" at bounding box center [253, 119] width 4 height 4
checkbox input "true"
drag, startPoint x: 414, startPoint y: 109, endPoint x: 415, endPoint y: 115, distance: 5.8
click at [415, 109] on select "Select Cable / Satellite Services Collection Agency Credit Card Debt Debt Couns…" at bounding box center [375, 108] width 87 height 14
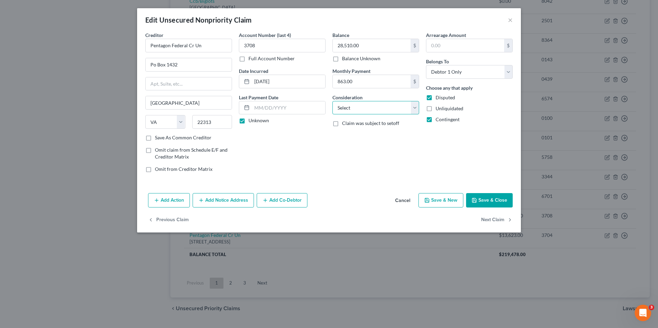
select select "10"
click at [332, 101] on select "Select Cable / Satellite Services Collection Agency Credit Card Debt Debt Couns…" at bounding box center [375, 108] width 87 height 14
click at [482, 197] on button "Save & Close" at bounding box center [489, 200] width 47 height 14
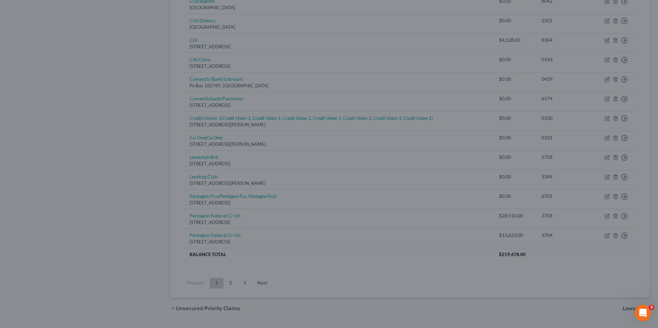
type input "0"
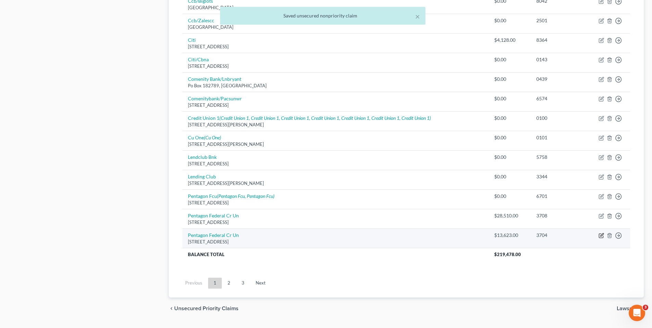
click at [602, 235] on icon "button" at bounding box center [601, 235] width 5 height 5
select select "48"
select select "1"
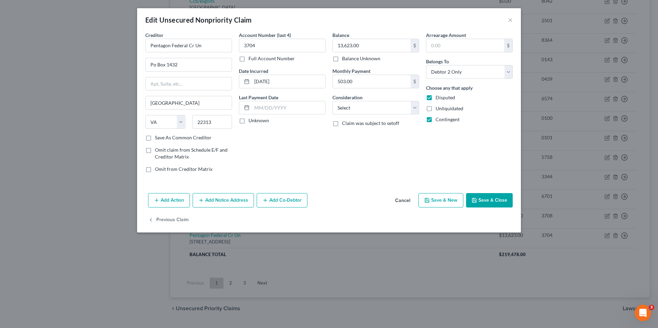
click at [248, 120] on label "Unknown" at bounding box center [258, 120] width 21 height 7
click at [251, 120] on input "Unknown" at bounding box center [253, 119] width 4 height 4
checkbox input "true"
click at [373, 108] on select "Select Cable / Satellite Services Collection Agency Credit Card Debt Debt Couns…" at bounding box center [375, 108] width 87 height 14
select select "10"
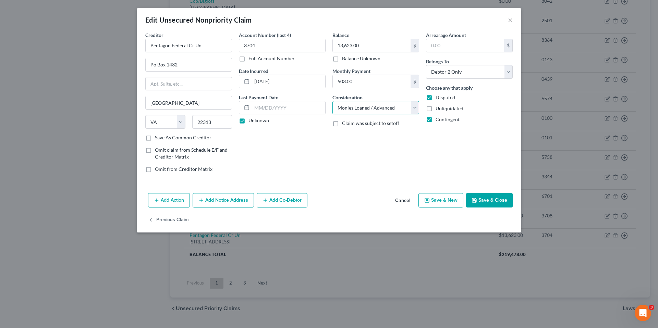
click at [332, 101] on select "Select Cable / Satellite Services Collection Agency Credit Card Debt Debt Couns…" at bounding box center [375, 108] width 87 height 14
click at [484, 199] on button "Save & Close" at bounding box center [489, 200] width 47 height 14
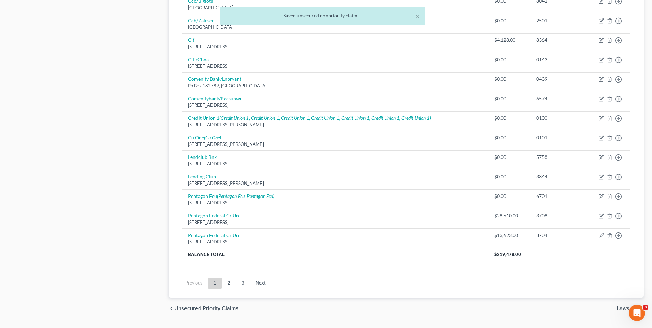
click at [231, 281] on link "2" at bounding box center [229, 283] width 14 height 11
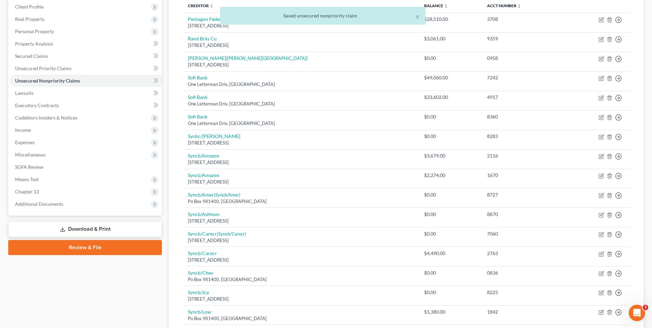
scroll to position [0, 0]
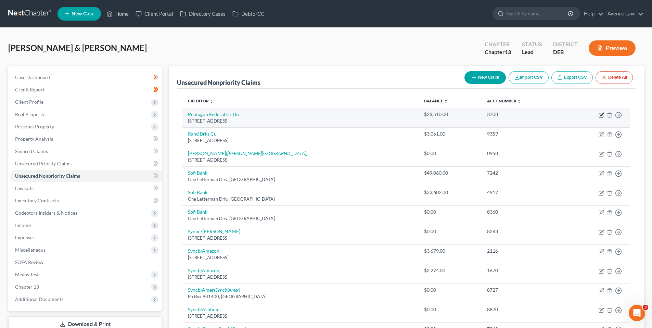
click at [603, 114] on icon "button" at bounding box center [602, 114] width 3 height 3
select select "48"
select select "10"
select select "0"
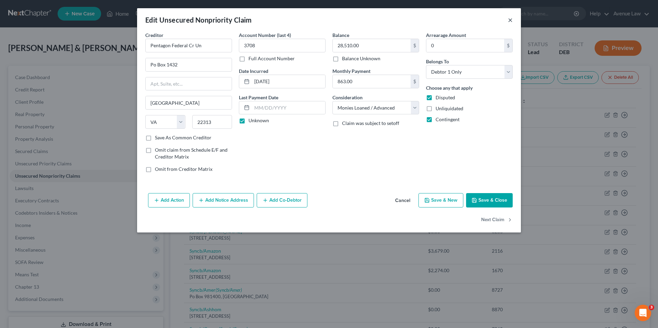
click at [509, 20] on button "×" at bounding box center [510, 20] width 5 height 8
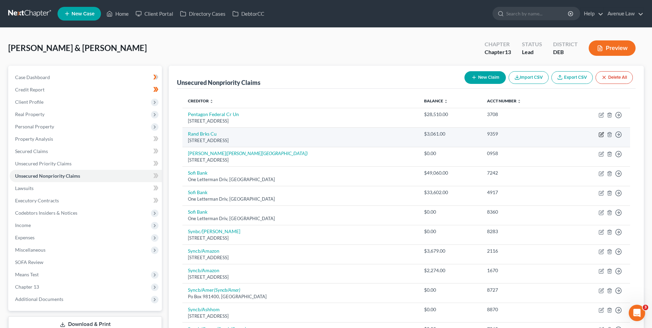
click at [601, 133] on icon "button" at bounding box center [601, 134] width 5 height 5
select select "45"
select select "2"
select select "0"
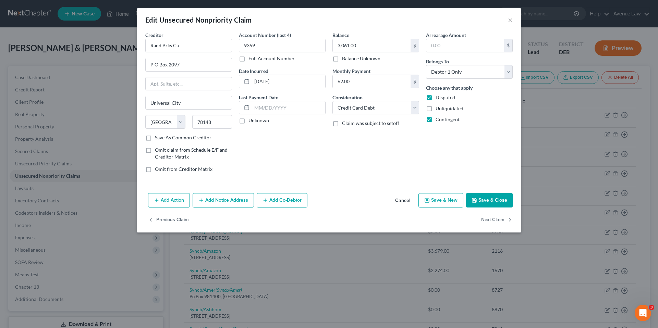
click at [248, 120] on label "Unknown" at bounding box center [258, 120] width 21 height 7
click at [251, 120] on input "Unknown" at bounding box center [253, 119] width 4 height 4
checkbox input "true"
click at [490, 199] on button "Save & Close" at bounding box center [489, 200] width 47 height 14
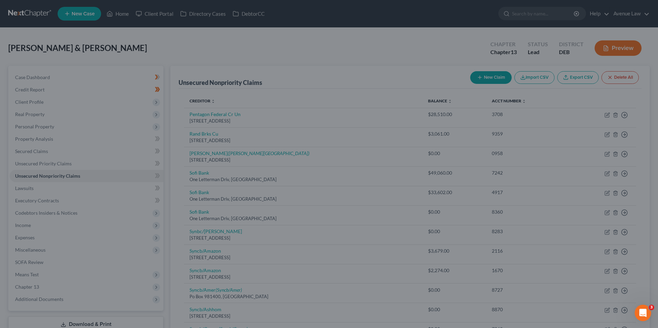
type input "0"
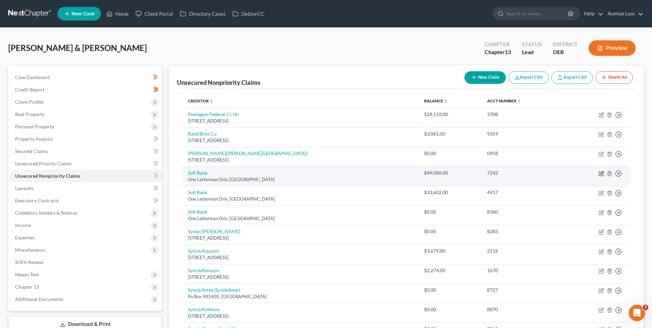
click at [602, 173] on icon "button" at bounding box center [602, 172] width 3 height 3
select select "4"
select select "0"
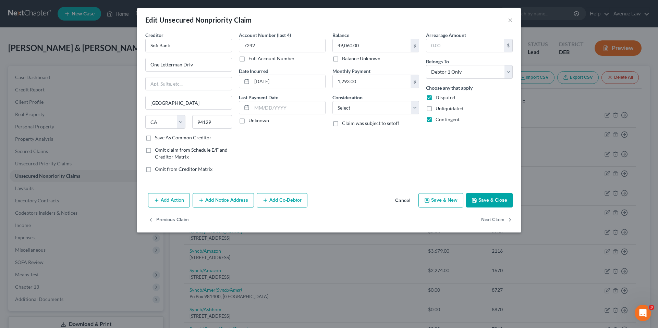
click at [248, 122] on label "Unknown" at bounding box center [258, 120] width 21 height 7
click at [251, 122] on input "Unknown" at bounding box center [253, 119] width 4 height 4
checkbox input "true"
click at [410, 109] on select "Select Cable / Satellite Services Collection Agency Credit Card Debt Debt Couns…" at bounding box center [375, 108] width 87 height 14
select select "10"
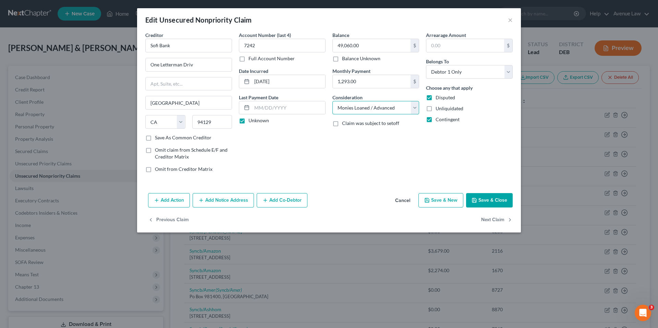
click at [332, 101] on select "Select Cable / Satellite Services Collection Agency Credit Card Debt Debt Couns…" at bounding box center [375, 108] width 87 height 14
click at [498, 198] on button "Save & Close" at bounding box center [489, 200] width 47 height 14
type input "0"
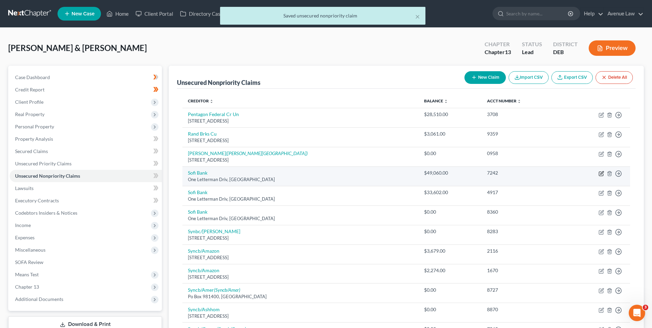
click at [599, 172] on icon "button" at bounding box center [601, 174] width 4 height 4
select select "4"
select select "10"
select select "0"
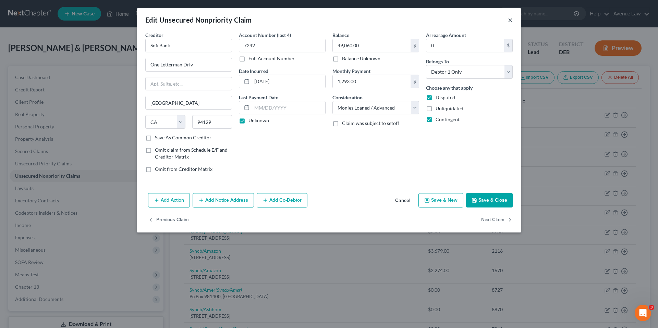
click at [511, 20] on button "×" at bounding box center [510, 20] width 5 height 8
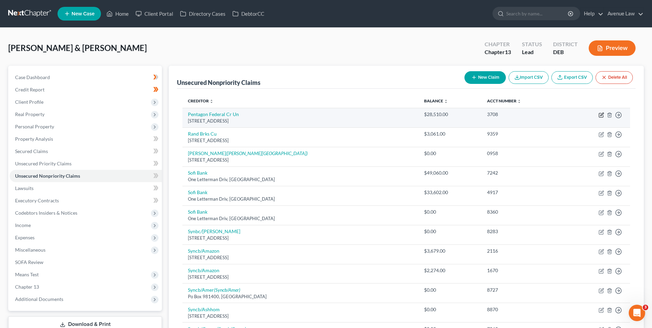
click at [603, 115] on icon "button" at bounding box center [602, 114] width 3 height 3
select select "48"
select select "10"
select select "0"
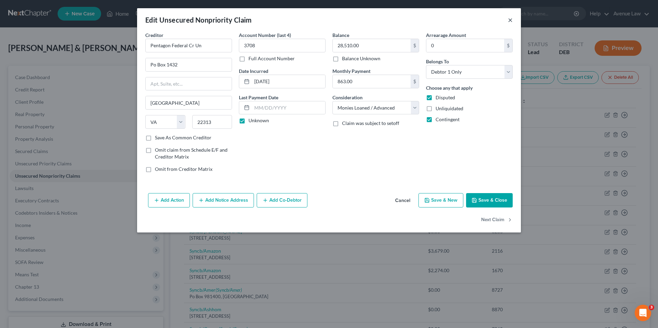
click at [509, 22] on button "×" at bounding box center [510, 20] width 5 height 8
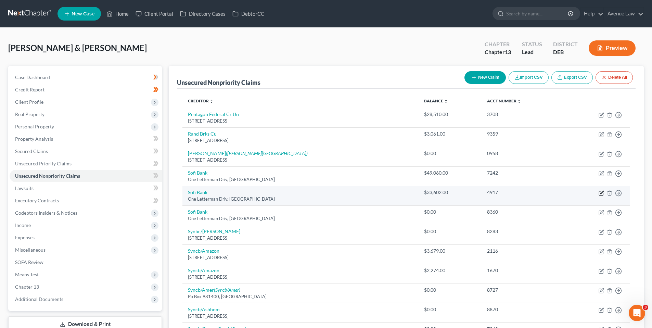
click at [602, 194] on icon "button" at bounding box center [601, 192] width 5 height 5
select select "4"
select select "0"
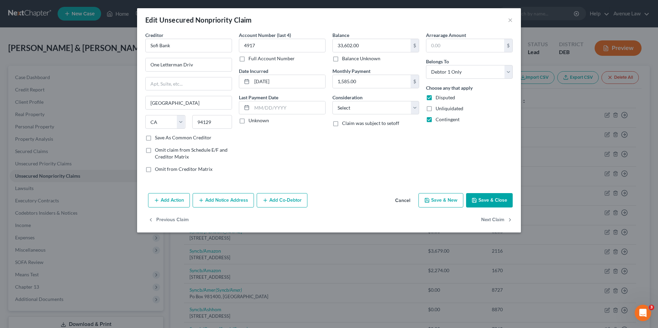
click at [248, 121] on label "Unknown" at bounding box center [258, 120] width 21 height 7
click at [251, 121] on input "Unknown" at bounding box center [253, 119] width 4 height 4
checkbox input "true"
click at [414, 108] on select "Select Cable / Satellite Services Collection Agency Credit Card Debt Debt Couns…" at bounding box center [375, 108] width 87 height 14
select select "10"
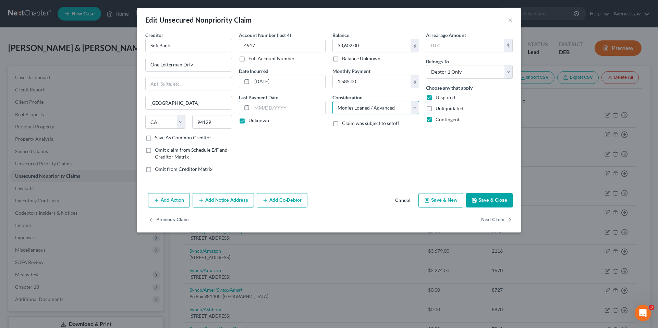
click at [332, 101] on select "Select Cable / Satellite Services Collection Agency Credit Card Debt Debt Couns…" at bounding box center [375, 108] width 87 height 14
click at [478, 197] on button "Save & Close" at bounding box center [489, 200] width 47 height 14
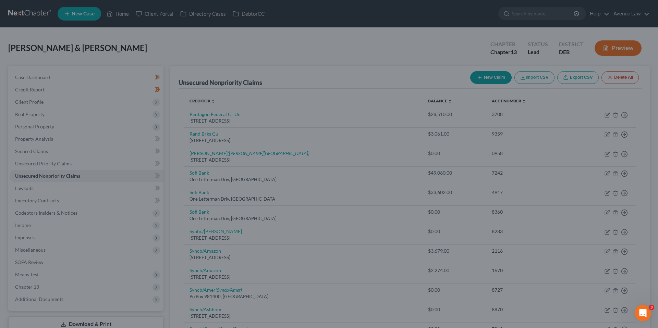
type input "0"
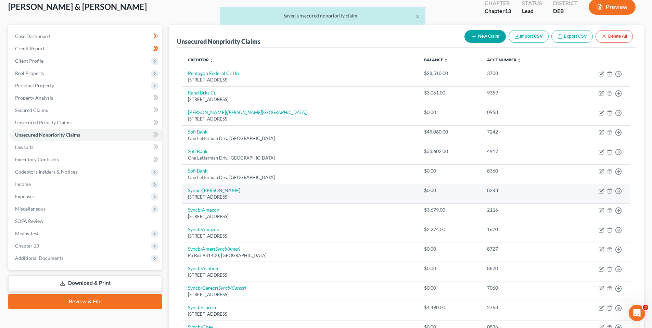
scroll to position [69, 0]
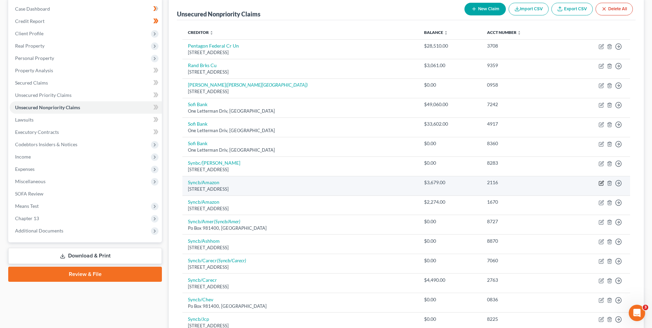
click at [603, 183] on icon "button" at bounding box center [601, 183] width 5 height 5
select select "45"
select select "2"
select select "0"
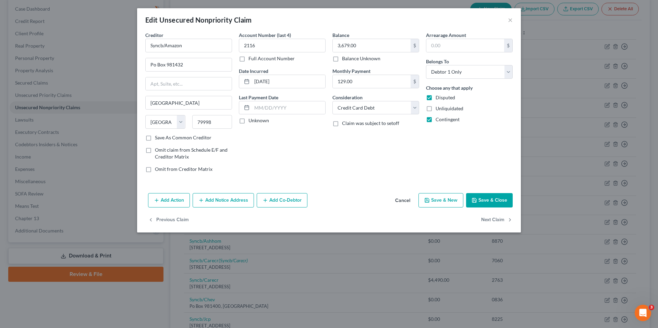
click at [248, 122] on label "Unknown" at bounding box center [258, 120] width 21 height 7
click at [251, 122] on input "Unknown" at bounding box center [253, 119] width 4 height 4
checkbox input "true"
click at [493, 200] on button "Save & Close" at bounding box center [489, 200] width 47 height 14
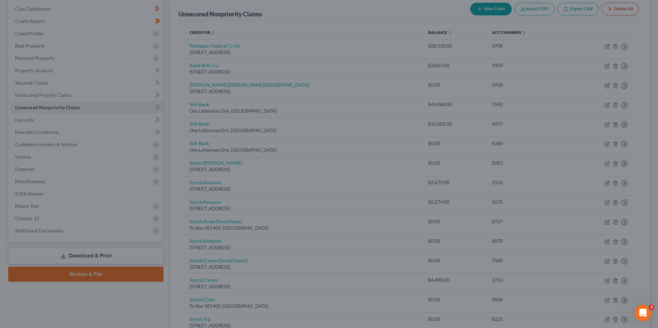
type input "0"
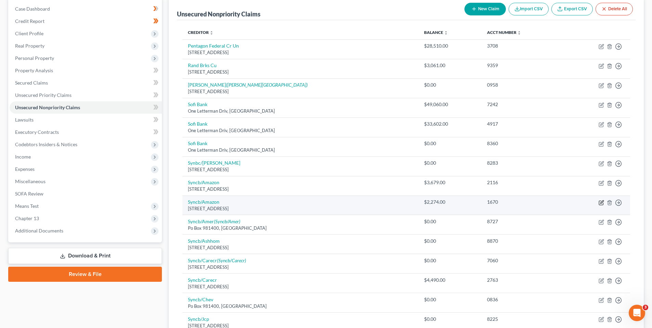
click at [601, 204] on icon "button" at bounding box center [601, 202] width 5 height 5
select select "45"
select select "2"
select select "1"
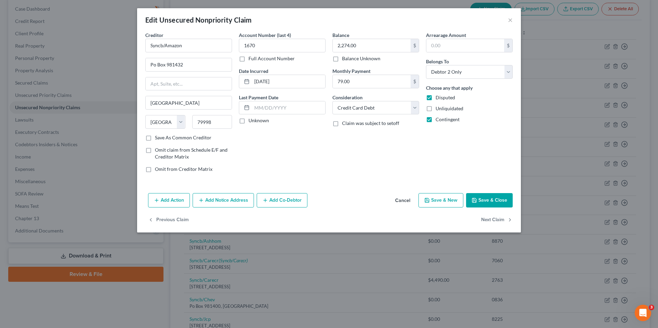
click at [248, 121] on label "Unknown" at bounding box center [258, 120] width 21 height 7
click at [251, 121] on input "Unknown" at bounding box center [253, 119] width 4 height 4
checkbox input "true"
drag, startPoint x: 486, startPoint y: 201, endPoint x: 483, endPoint y: 199, distance: 3.9
click at [485, 200] on button "Save & Close" at bounding box center [489, 200] width 47 height 14
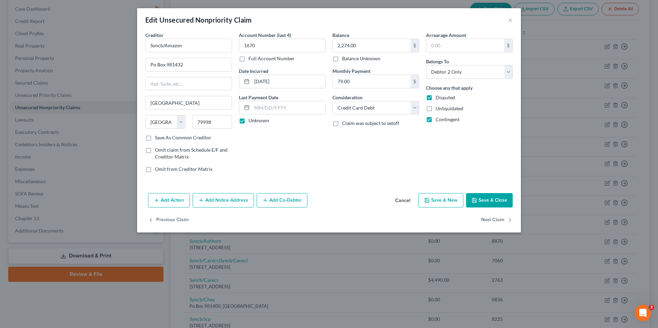
type input "0"
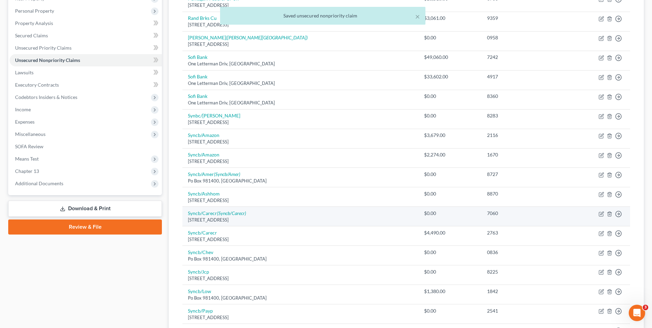
scroll to position [137, 0]
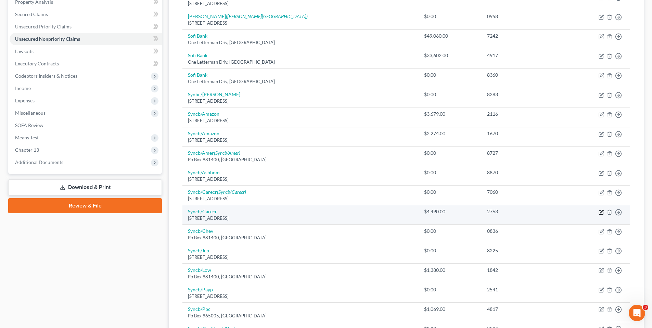
click at [602, 211] on icon "button" at bounding box center [602, 211] width 3 height 3
select select "45"
select select "2"
select select "1"
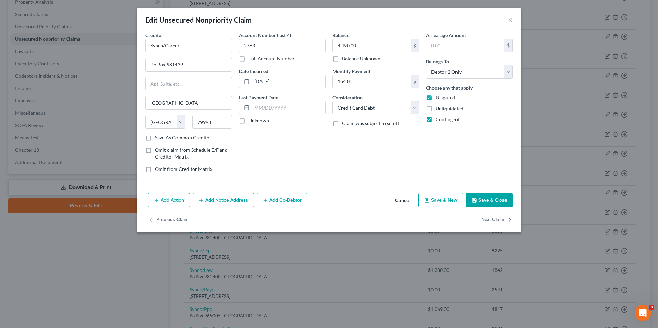
click at [248, 121] on label "Unknown" at bounding box center [258, 120] width 21 height 7
click at [251, 121] on input "Unknown" at bounding box center [253, 119] width 4 height 4
checkbox input "true"
click at [494, 197] on button "Save & Close" at bounding box center [489, 200] width 47 height 14
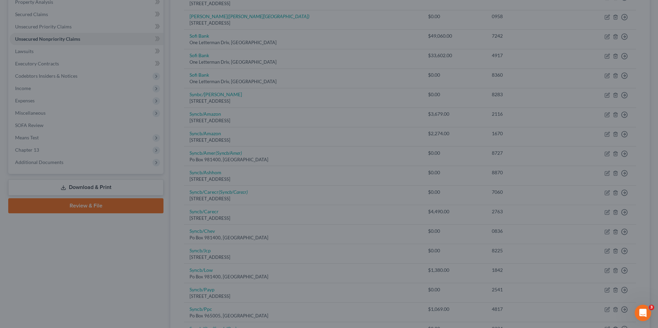
type input "0"
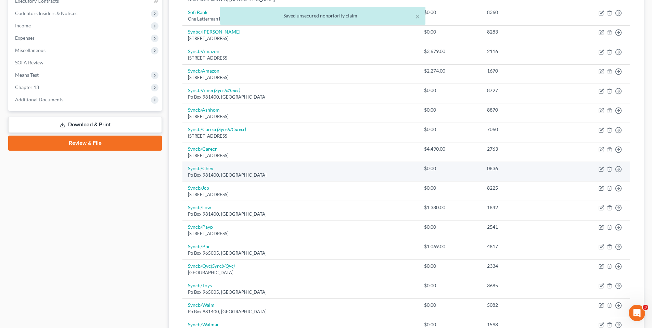
scroll to position [206, 0]
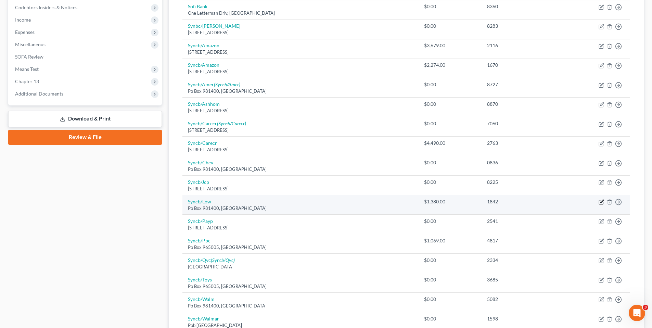
click at [601, 201] on icon "button" at bounding box center [601, 201] width 5 height 5
select select "45"
select select "2"
select select "0"
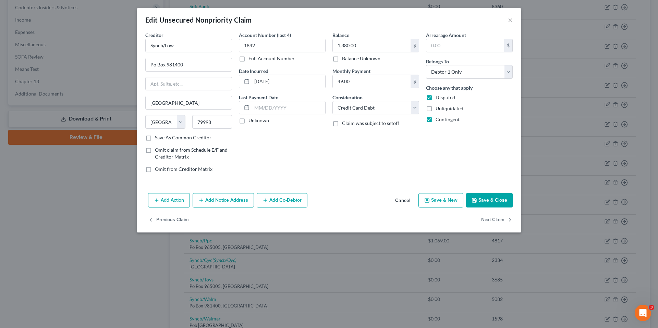
click at [248, 122] on label "Unknown" at bounding box center [258, 120] width 21 height 7
click at [251, 122] on input "Unknown" at bounding box center [253, 119] width 4 height 4
checkbox input "true"
drag, startPoint x: 505, startPoint y: 199, endPoint x: 476, endPoint y: 187, distance: 31.4
click at [505, 199] on button "Save & Close" at bounding box center [489, 200] width 47 height 14
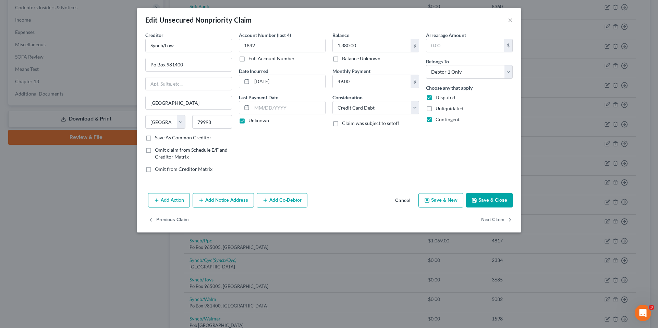
type input "0"
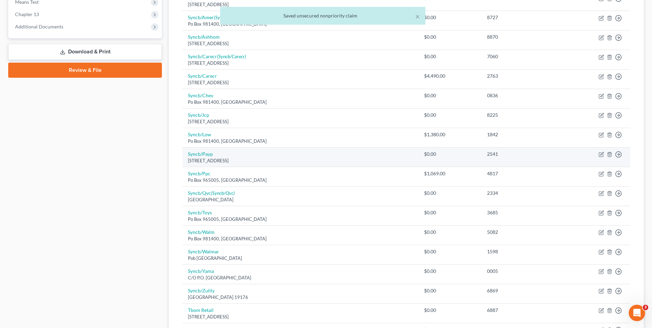
scroll to position [274, 0]
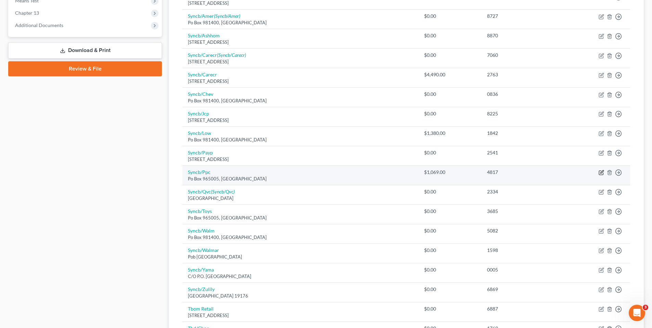
click at [600, 172] on icon "button" at bounding box center [601, 172] width 5 height 5
select select "9"
select select "2"
select select "1"
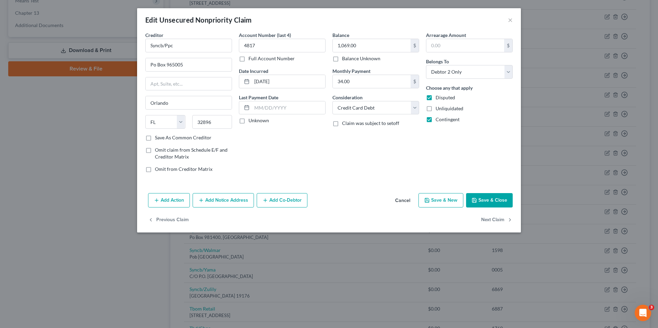
click at [248, 120] on label "Unknown" at bounding box center [258, 120] width 21 height 7
click at [251, 120] on input "Unknown" at bounding box center [253, 119] width 4 height 4
checkbox input "true"
click at [491, 198] on button "Save & Close" at bounding box center [489, 200] width 47 height 14
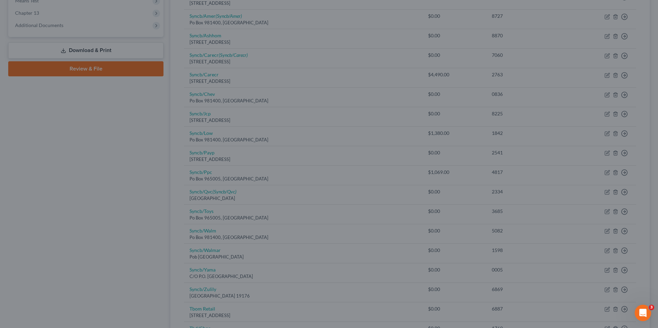
type input "0"
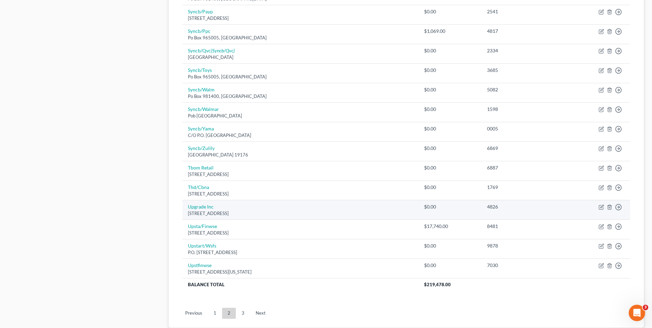
scroll to position [445, 0]
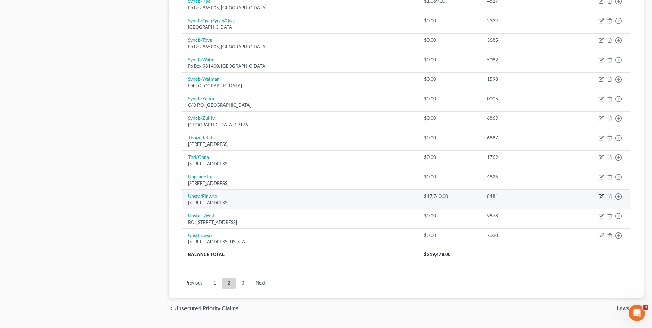
click at [600, 197] on icon "button" at bounding box center [601, 196] width 5 height 5
select select "4"
select select "1"
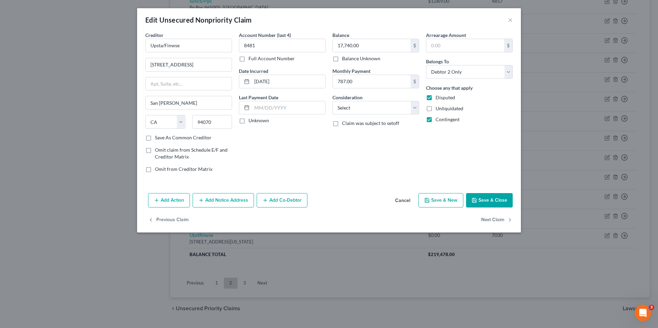
click at [248, 120] on label "Unknown" at bounding box center [258, 120] width 21 height 7
click at [251, 120] on input "Unknown" at bounding box center [253, 119] width 4 height 4
checkbox input "true"
click at [357, 110] on select "Select Cable / Satellite Services Collection Agency Credit Card Debt Debt Couns…" at bounding box center [375, 108] width 87 height 14
select select "10"
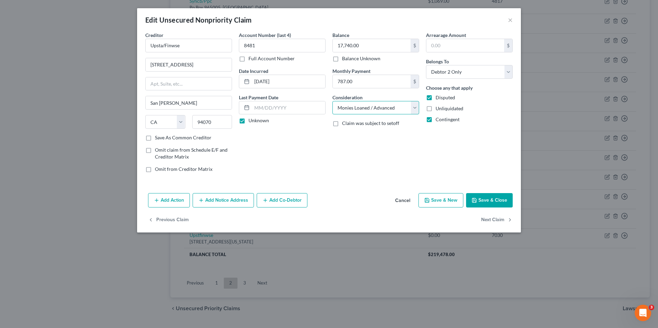
click at [332, 101] on select "Select Cable / Satellite Services Collection Agency Credit Card Debt Debt Couns…" at bounding box center [375, 108] width 87 height 14
click at [495, 197] on button "Save & Close" at bounding box center [489, 200] width 47 height 14
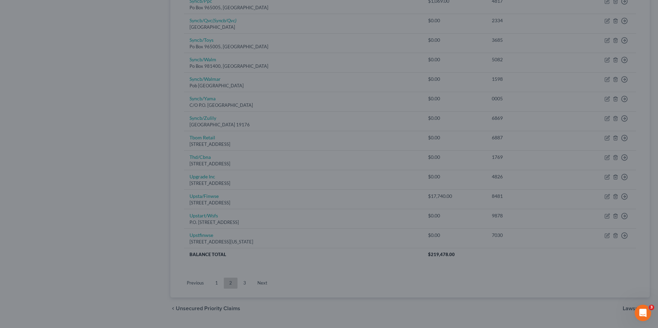
type input "0"
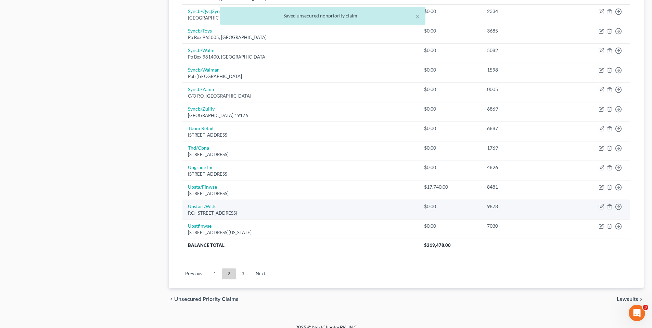
scroll to position [463, 0]
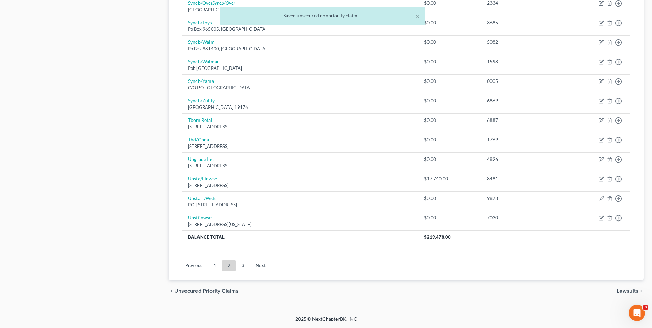
click at [244, 265] on link "3" at bounding box center [243, 265] width 14 height 11
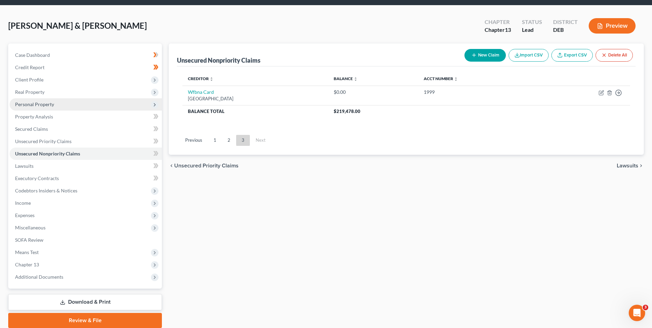
scroll to position [0, 0]
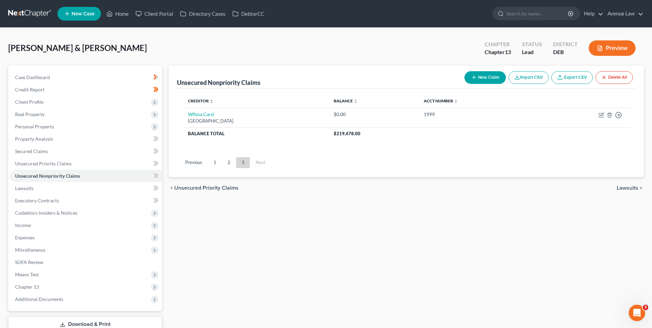
click at [214, 163] on link "1" at bounding box center [215, 162] width 14 height 11
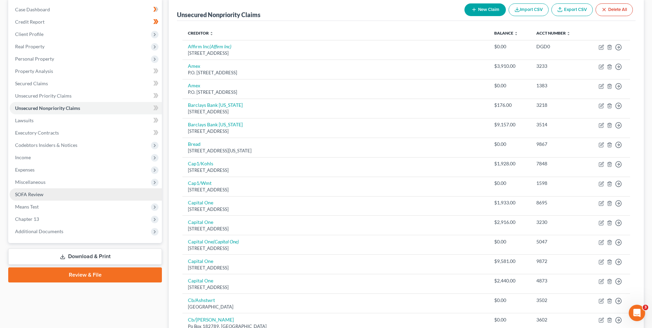
scroll to position [69, 0]
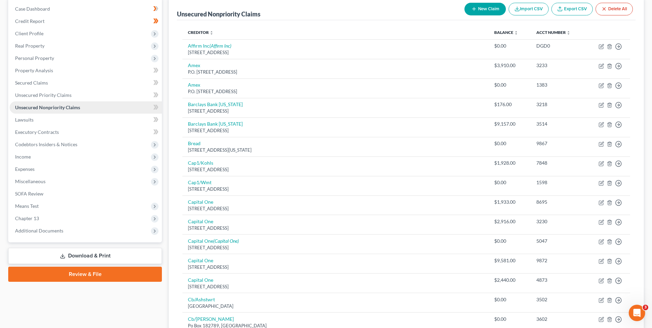
drag, startPoint x: 34, startPoint y: 108, endPoint x: 55, endPoint y: 108, distance: 20.9
click at [34, 108] on span "Unsecured Nonpriority Claims" at bounding box center [47, 107] width 65 height 6
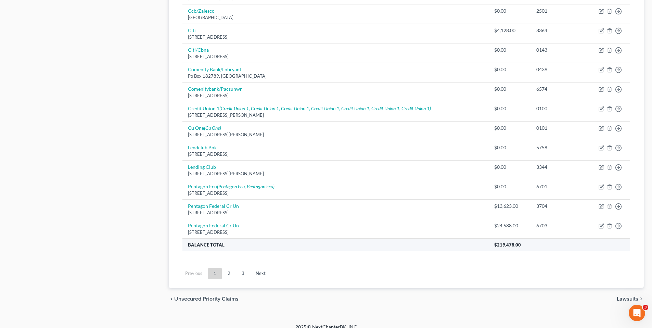
scroll to position [463, 0]
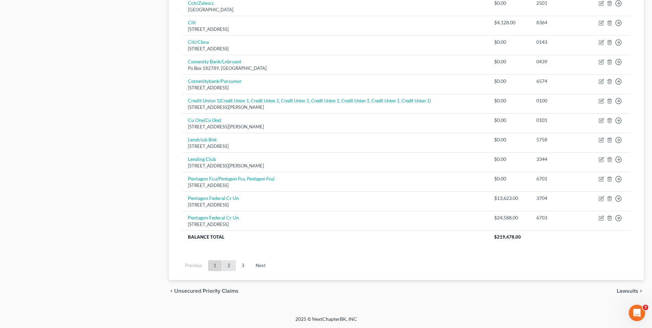
click at [227, 267] on link "2" at bounding box center [229, 265] width 14 height 11
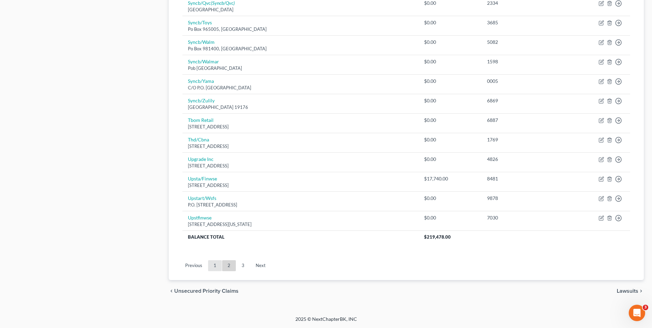
click at [214, 267] on link "1" at bounding box center [215, 265] width 14 height 11
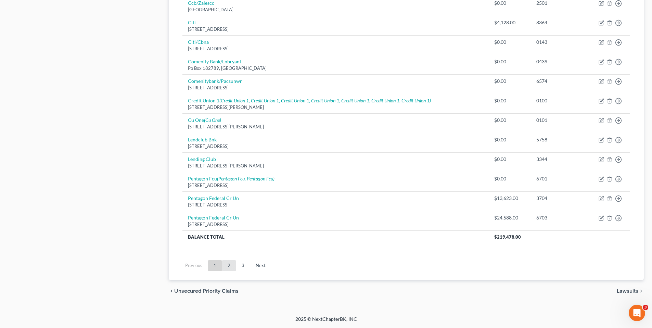
click at [232, 264] on link "2" at bounding box center [229, 265] width 14 height 11
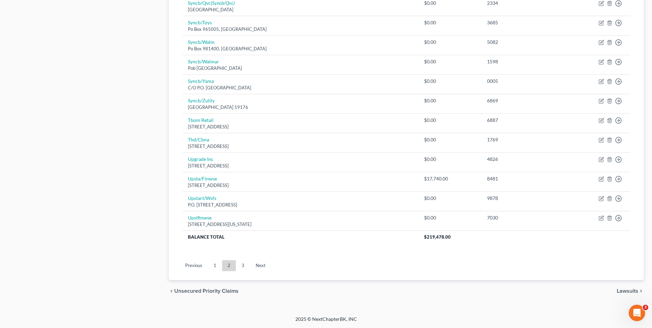
drag, startPoint x: 214, startPoint y: 266, endPoint x: 227, endPoint y: 244, distance: 25.3
click at [214, 266] on link "1" at bounding box center [215, 265] width 14 height 11
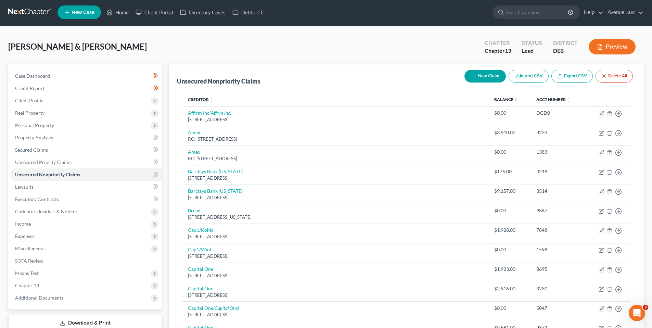
scroll to position [0, 0]
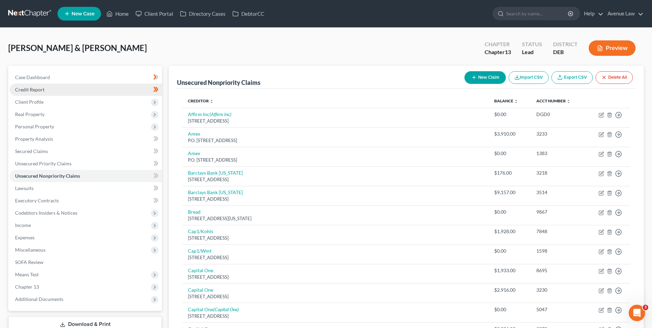
click at [33, 88] on span "Credit Report" at bounding box center [29, 90] width 29 height 6
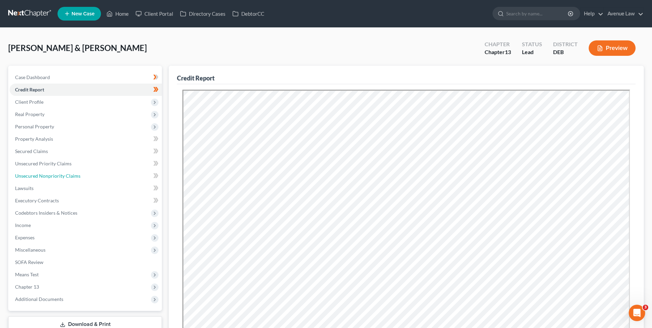
drag, startPoint x: 48, startPoint y: 175, endPoint x: 189, endPoint y: 186, distance: 141.5
click at [48, 175] on span "Unsecured Nonpriority Claims" at bounding box center [47, 176] width 65 height 6
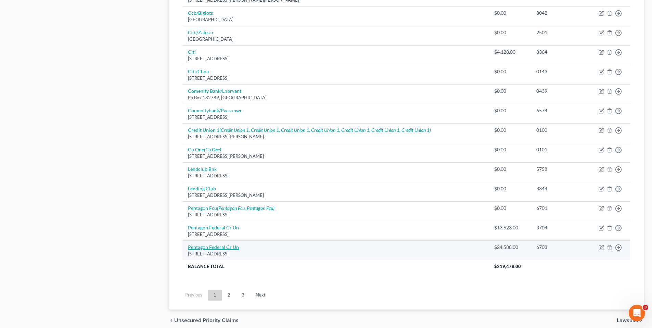
scroll to position [463, 0]
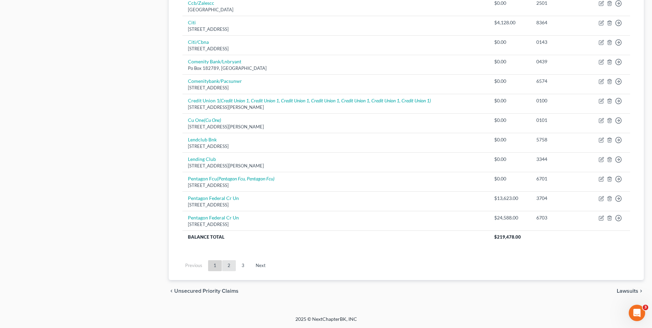
click at [231, 265] on link "2" at bounding box center [229, 265] width 14 height 11
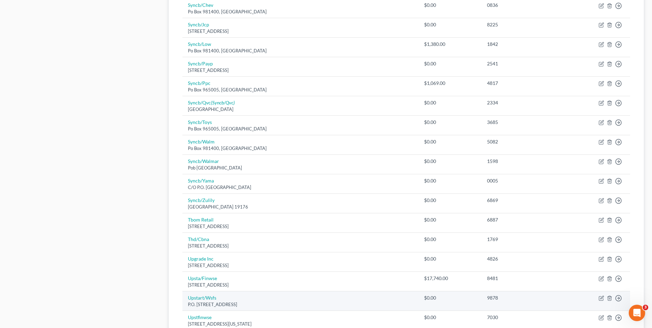
scroll to position [411, 0]
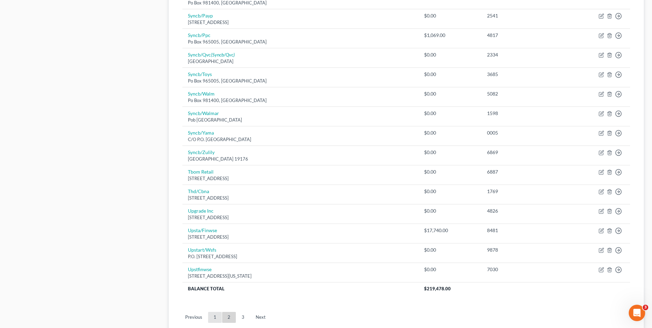
click at [215, 320] on link "1" at bounding box center [215, 317] width 14 height 11
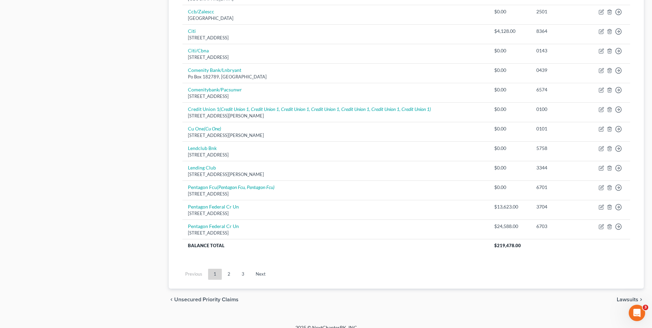
scroll to position [463, 0]
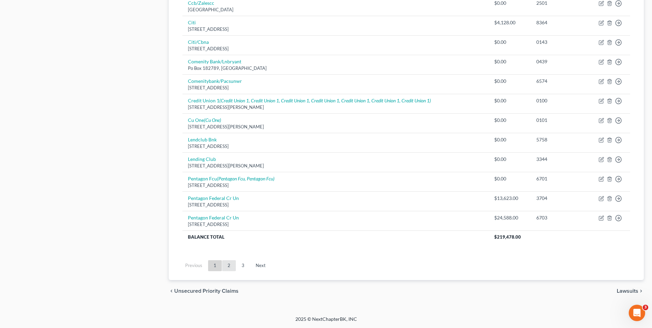
click at [229, 268] on link "2" at bounding box center [229, 265] width 14 height 11
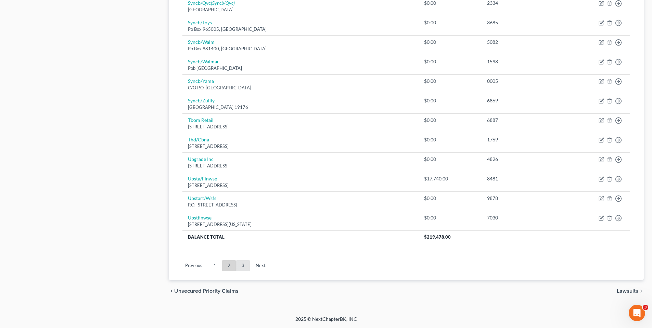
click at [244, 267] on link "3" at bounding box center [243, 265] width 14 height 11
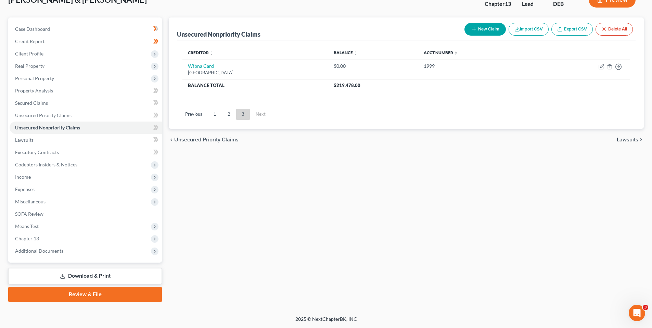
scroll to position [48, 0]
click at [230, 112] on link "2" at bounding box center [229, 114] width 14 height 11
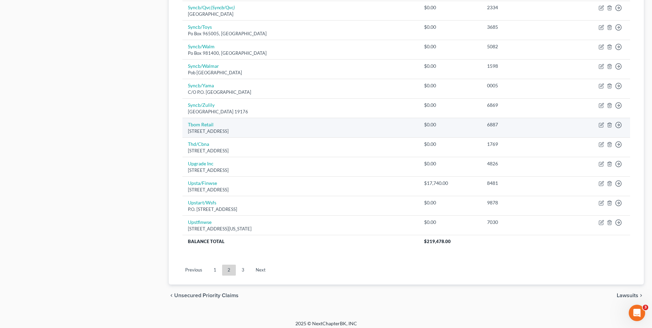
scroll to position [428, 0]
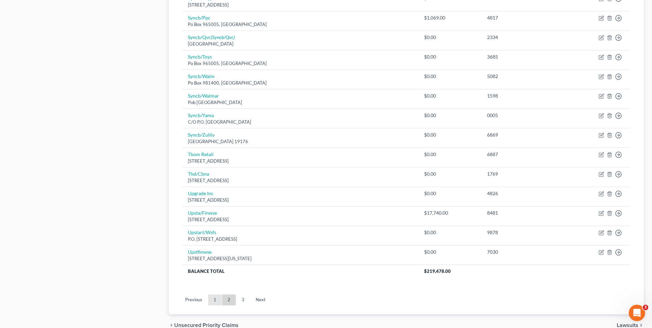
click at [219, 301] on link "1" at bounding box center [215, 300] width 14 height 11
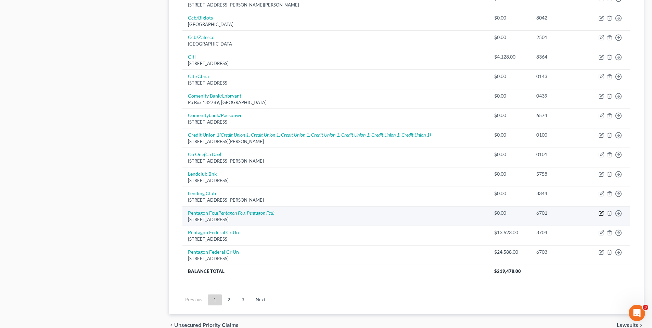
click at [601, 214] on icon "button" at bounding box center [601, 213] width 5 height 5
select select "48"
select select "1"
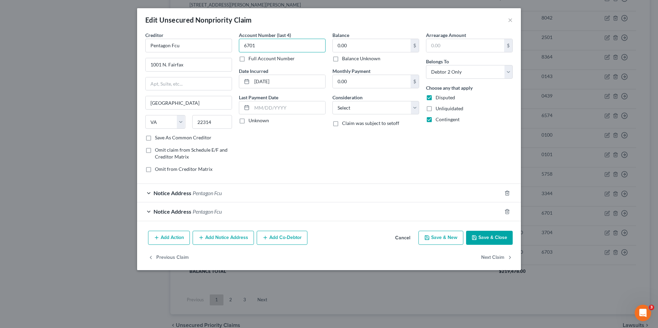
click at [260, 45] on input "6701" at bounding box center [282, 46] width 87 height 14
type input "6"
type input "3708"
click at [351, 43] on input "0.00" at bounding box center [372, 45] width 78 height 13
type input "28,510.00"
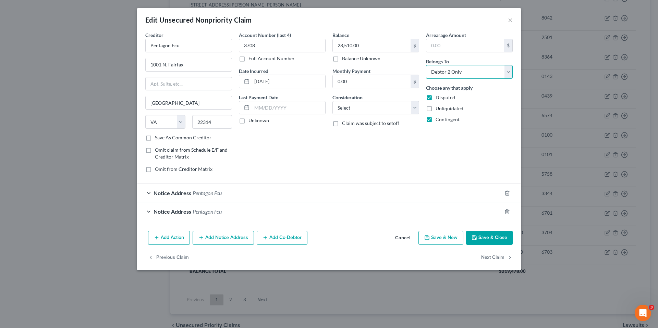
click at [509, 72] on select "Select Debtor 1 Only Debtor 2 Only Debtor 1 And Debtor 2 Only At Least One Of T…" at bounding box center [469, 72] width 87 height 14
select select "0"
click at [426, 65] on select "Select Debtor 1 Only Debtor 2 Only Debtor 1 And Debtor 2 Only At Least One Of T…" at bounding box center [469, 72] width 87 height 14
drag, startPoint x: 362, startPoint y: 107, endPoint x: 361, endPoint y: 111, distance: 4.5
click at [362, 107] on select "Select Cable / Satellite Services Collection Agency Credit Card Debt Debt Couns…" at bounding box center [375, 108] width 87 height 14
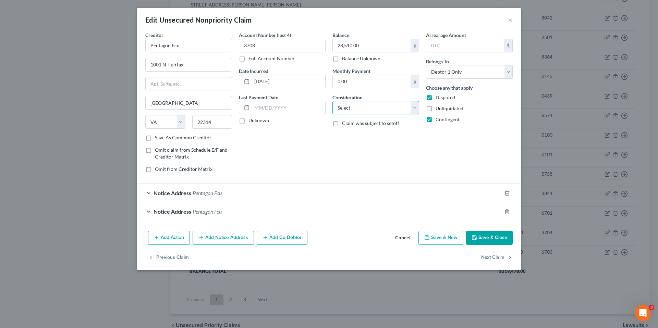
select select "10"
click at [332, 101] on select "Select Cable / Satellite Services Collection Agency Credit Card Debt Debt Couns…" at bounding box center [375, 108] width 87 height 14
click at [248, 121] on label "Unknown" at bounding box center [258, 120] width 21 height 7
click at [251, 121] on input "Unknown" at bounding box center [253, 119] width 4 height 4
checkbox input "true"
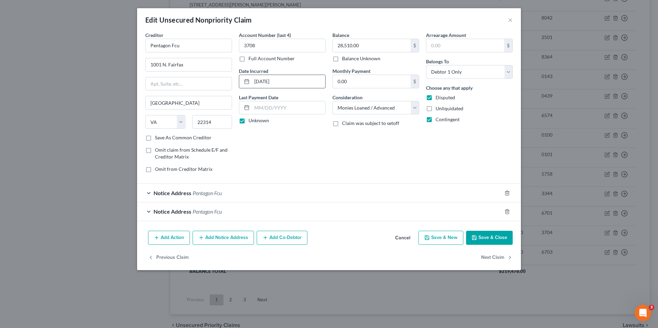
click at [283, 82] on input "[DATE]" at bounding box center [288, 81] width 73 height 13
drag, startPoint x: 284, startPoint y: 79, endPoint x: 235, endPoint y: 85, distance: 48.6
click at [254, 86] on input "[DATE]" at bounding box center [288, 81] width 73 height 13
type input "[DATE]"
click at [490, 240] on button "Save & Close" at bounding box center [489, 238] width 47 height 14
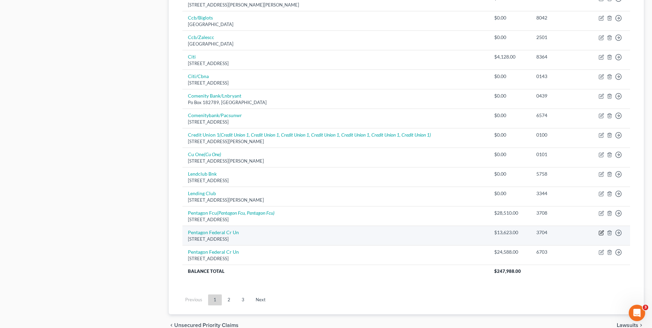
click at [602, 233] on icon "button" at bounding box center [601, 232] width 5 height 5
select select "48"
select select "10"
select select "1"
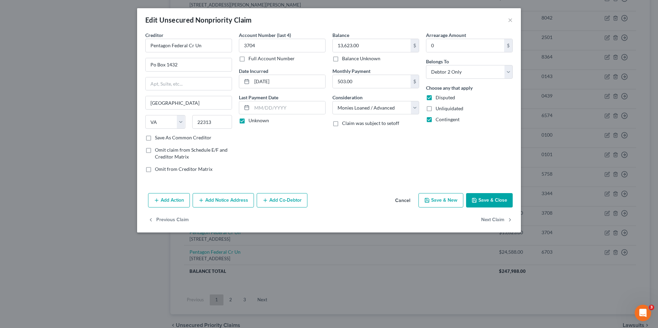
drag, startPoint x: 497, startPoint y: 196, endPoint x: 341, endPoint y: 214, distance: 157.2
click at [497, 196] on button "Save & Close" at bounding box center [489, 200] width 47 height 14
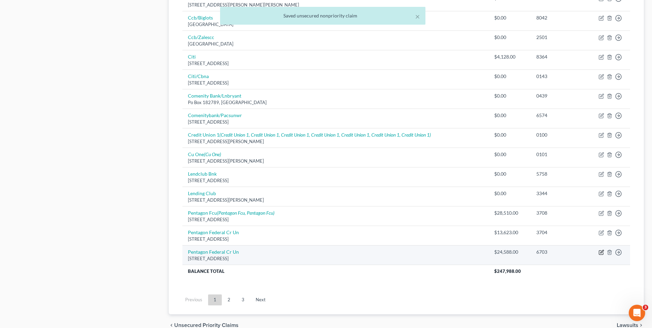
click at [601, 252] on icon "button" at bounding box center [601, 252] width 5 height 5
select select "48"
select select "1"
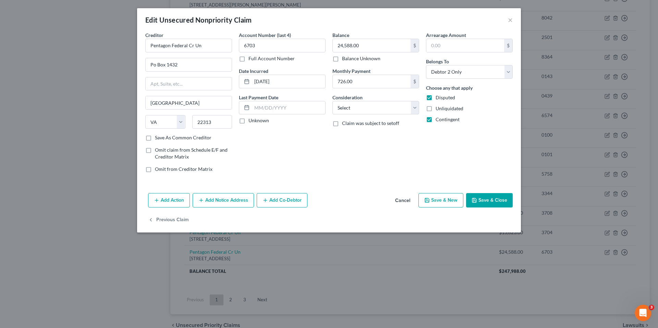
drag, startPoint x: 243, startPoint y: 120, endPoint x: 492, endPoint y: 187, distance: 257.6
click at [248, 121] on label "Unknown" at bounding box center [258, 120] width 21 height 7
click at [251, 121] on input "Unknown" at bounding box center [253, 119] width 4 height 4
checkbox input "true"
click at [488, 198] on button "Save & Close" at bounding box center [489, 200] width 47 height 14
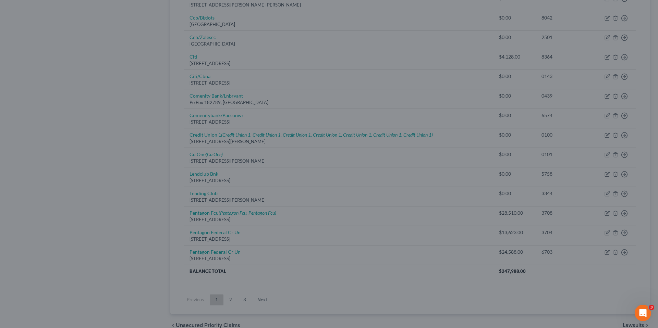
type input "0"
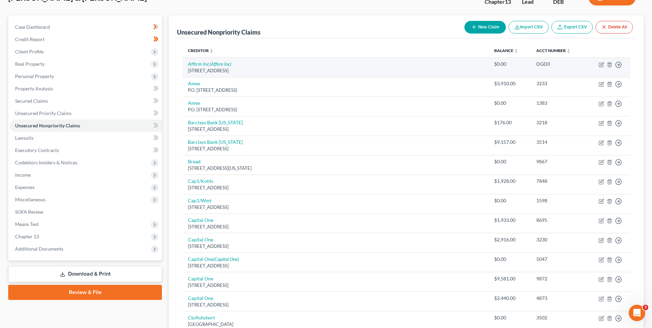
scroll to position [0, 0]
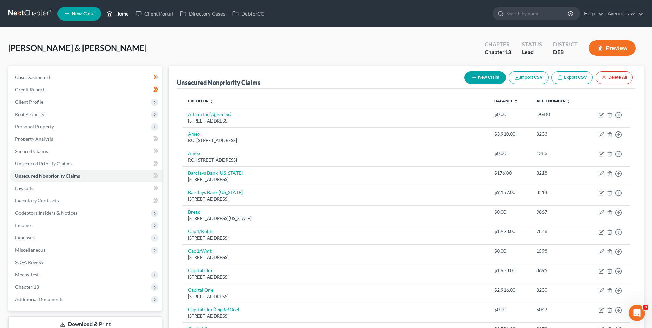
click at [123, 14] on link "Home" at bounding box center [117, 14] width 29 height 12
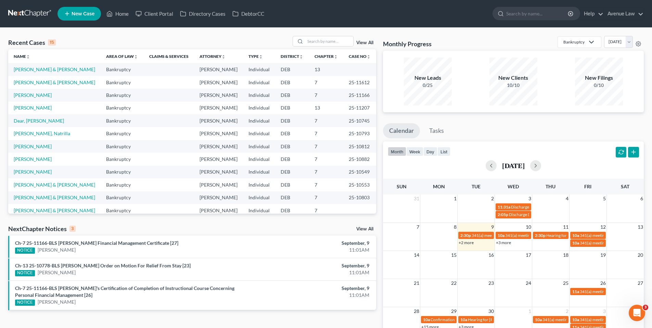
click at [369, 228] on link "View All" at bounding box center [365, 229] width 17 height 5
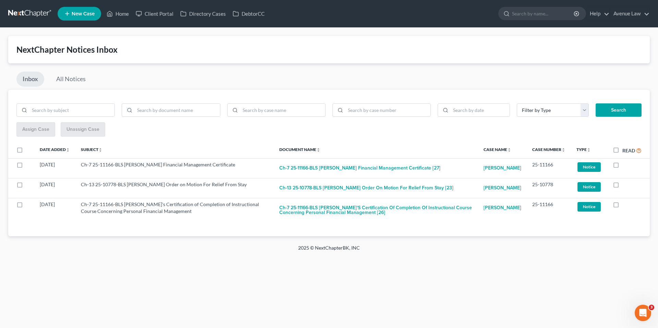
click at [622, 150] on label "Read" at bounding box center [631, 151] width 19 height 8
click at [625, 150] on input "Read" at bounding box center [627, 149] width 4 height 4
checkbox input "true"
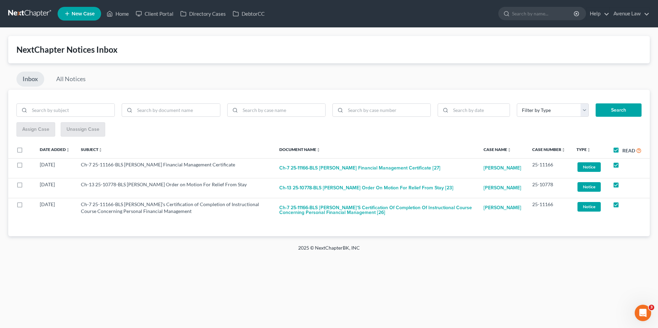
checkbox input "true"
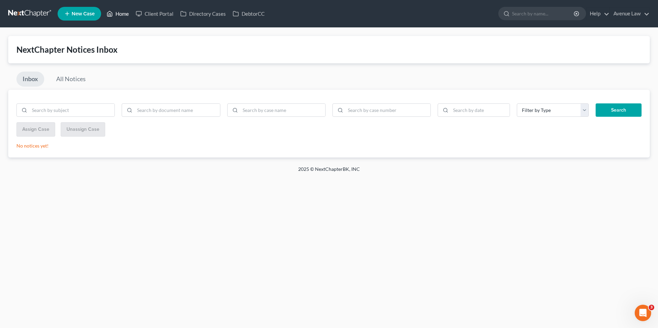
drag, startPoint x: 122, startPoint y: 13, endPoint x: 118, endPoint y: 14, distance: 3.8
click at [121, 13] on link "Home" at bounding box center [117, 14] width 29 height 12
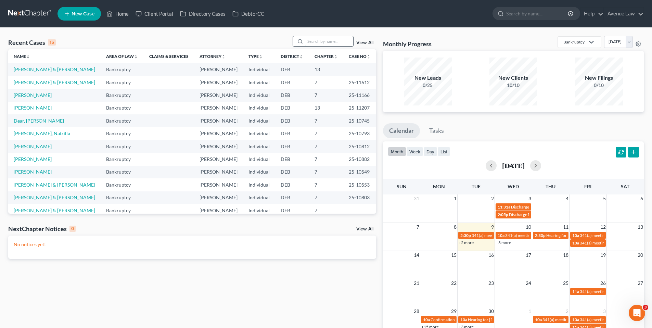
click at [321, 41] on input "search" at bounding box center [330, 41] width 48 height 10
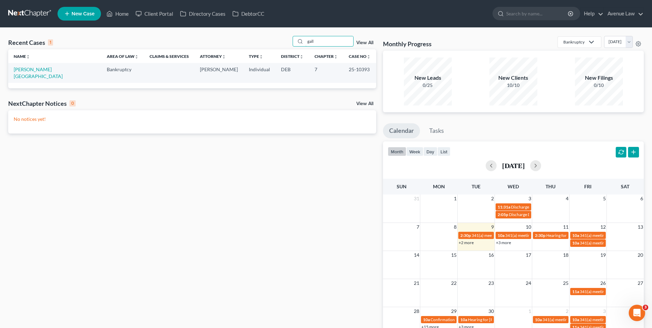
type input "gall"
click at [120, 13] on link "Home" at bounding box center [117, 14] width 29 height 12
click at [508, 235] on span "341(a) meeting for [PERSON_NAME] & [PERSON_NAME]" at bounding box center [557, 235] width 102 height 5
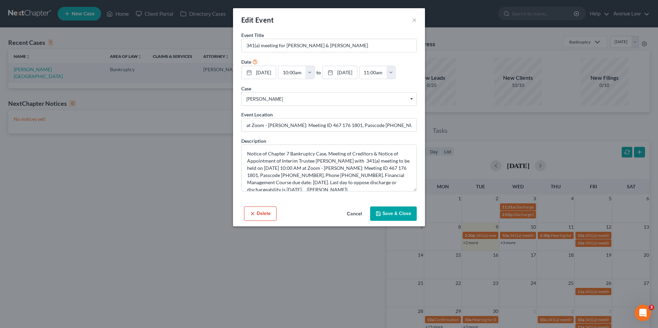
click at [411, 18] on div "Edit Event ×" at bounding box center [329, 19] width 192 height 23
click at [414, 20] on button "×" at bounding box center [414, 20] width 5 height 8
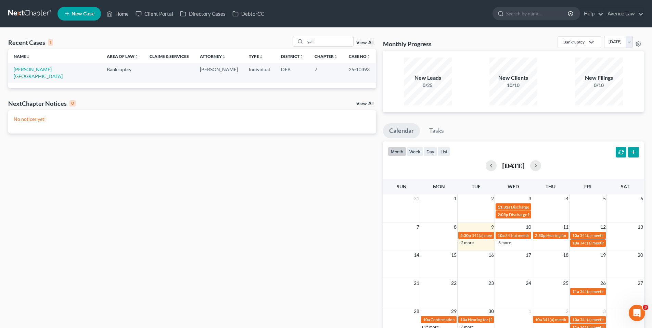
click at [505, 243] on link "+3 more" at bounding box center [503, 242] width 15 height 5
click at [122, 15] on link "Home" at bounding box center [117, 14] width 29 height 12
click at [126, 12] on link "Home" at bounding box center [117, 14] width 29 height 12
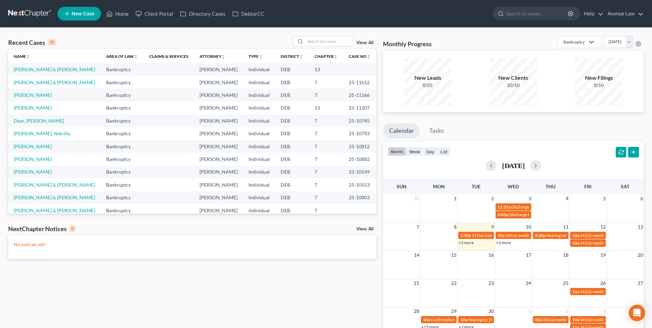
click at [471, 243] on link "+2 more" at bounding box center [466, 242] width 15 height 5
